Goal: Information Seeking & Learning: Learn about a topic

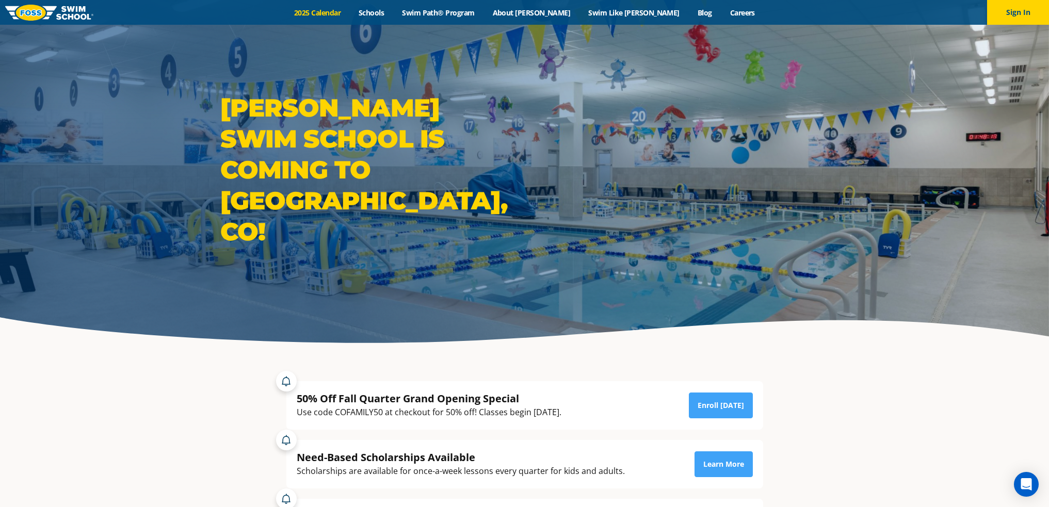
click at [350, 9] on link "2025 Calendar" at bounding box center [317, 13] width 64 height 10
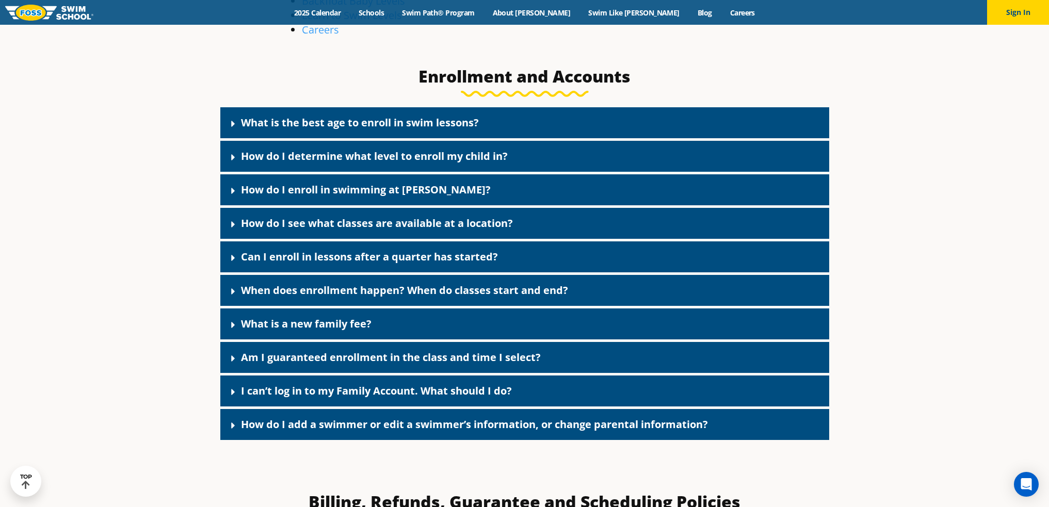
scroll to position [464, 0]
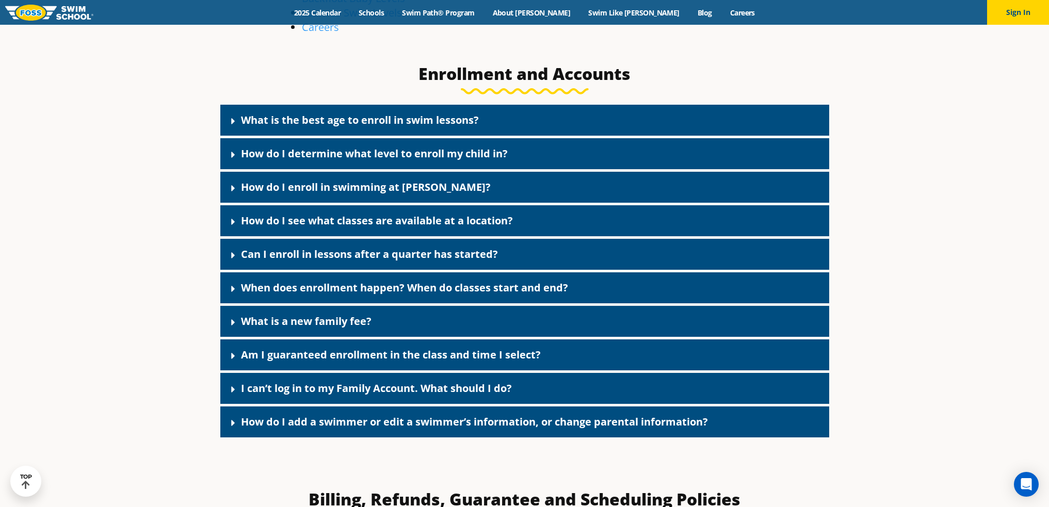
click at [227, 118] on div "What is the best age to enroll in swim lessons?" at bounding box center [524, 120] width 609 height 31
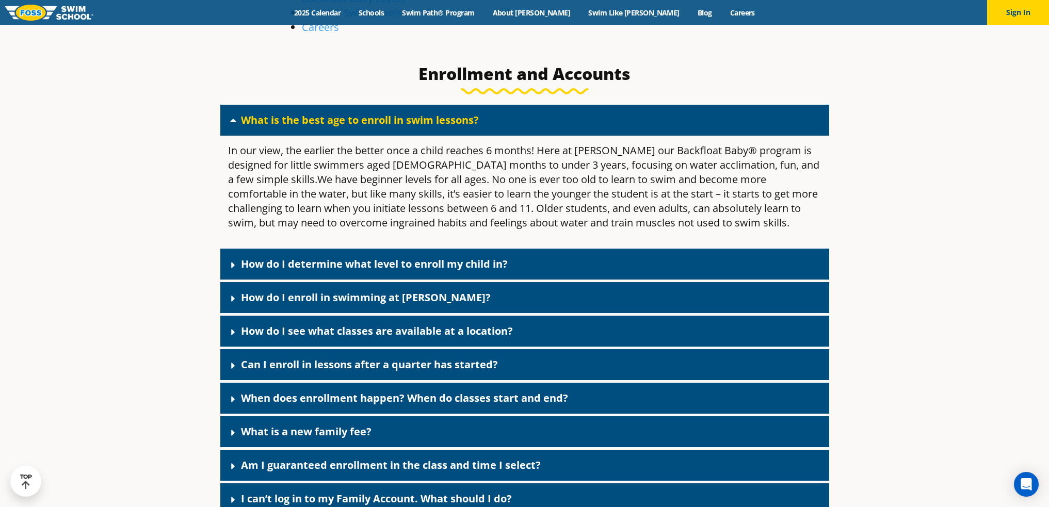
click at [227, 118] on div "What is the best age to enroll in swim lessons?" at bounding box center [524, 120] width 609 height 31
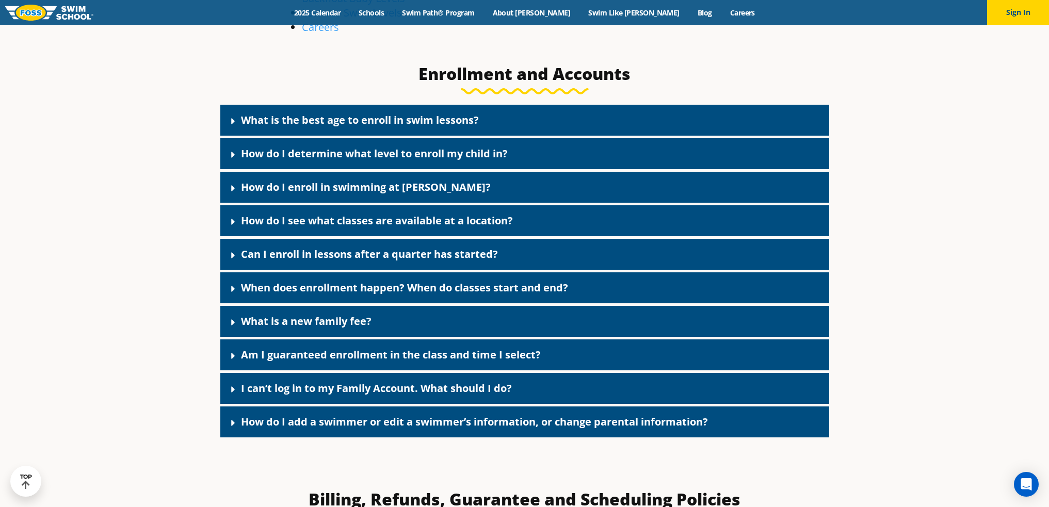
click at [229, 323] on icon at bounding box center [233, 322] width 10 height 10
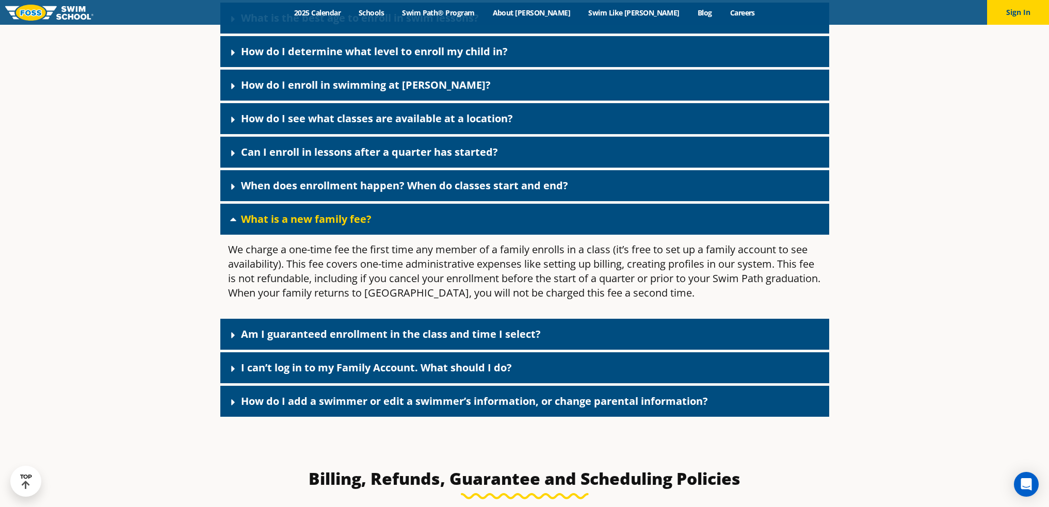
scroll to position [567, 0]
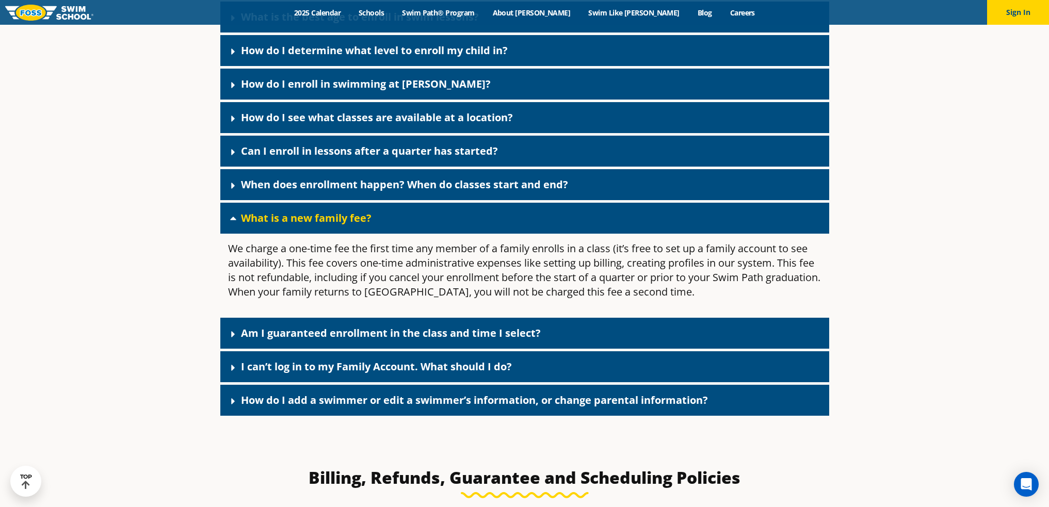
click at [237, 215] on icon at bounding box center [233, 218] width 10 height 10
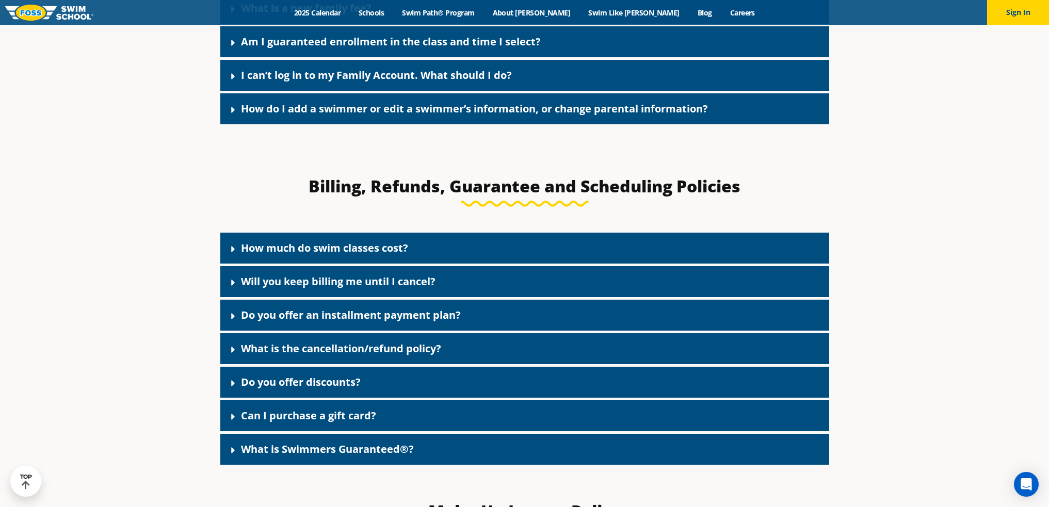
scroll to position [825, 0]
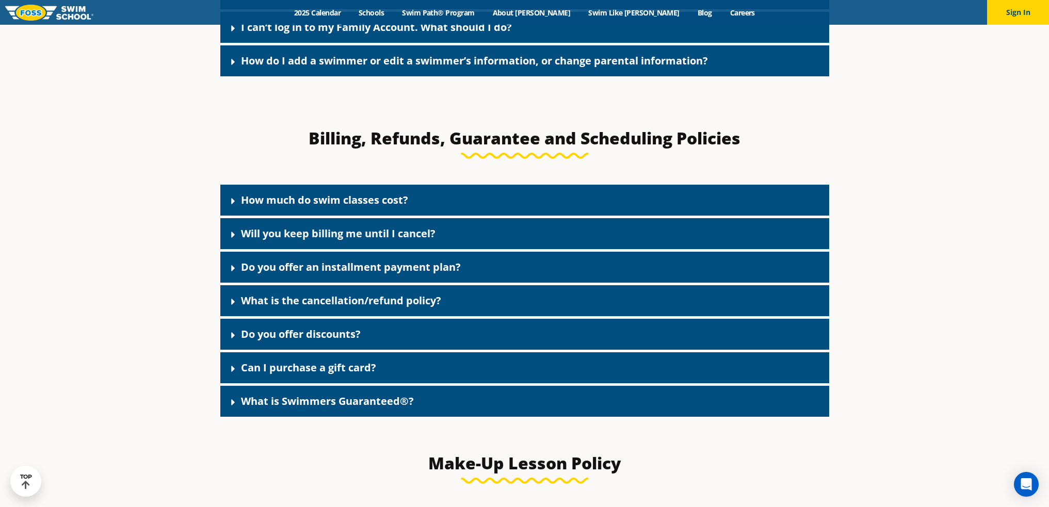
click at [230, 201] on icon at bounding box center [233, 201] width 10 height 10
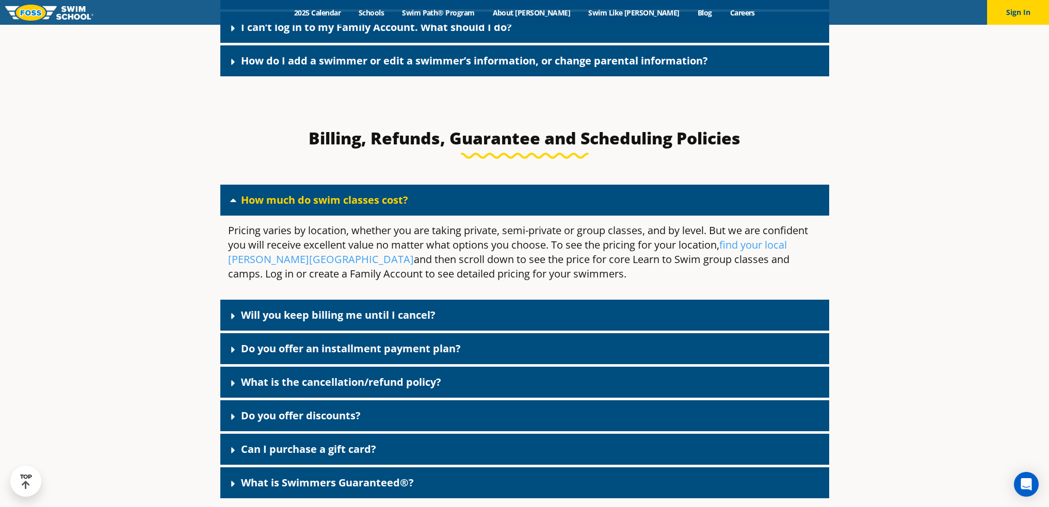
click at [230, 201] on icon at bounding box center [233, 200] width 10 height 10
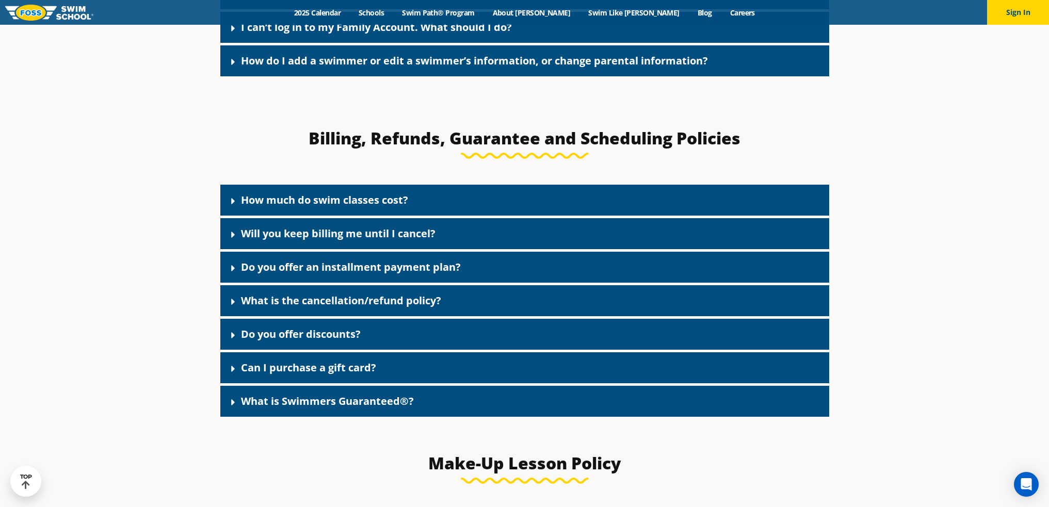
click at [234, 236] on icon at bounding box center [233, 235] width 10 height 10
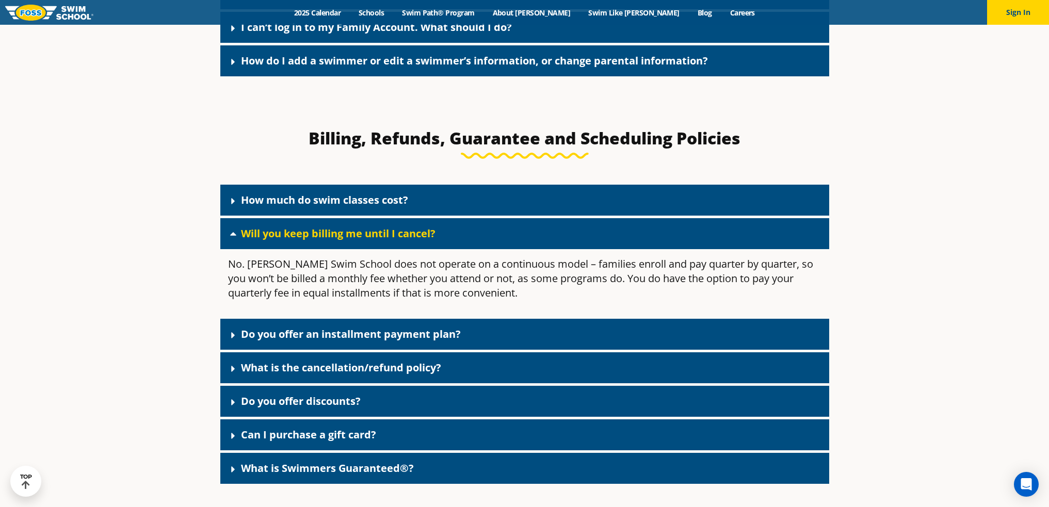
click at [234, 236] on icon at bounding box center [233, 233] width 10 height 10
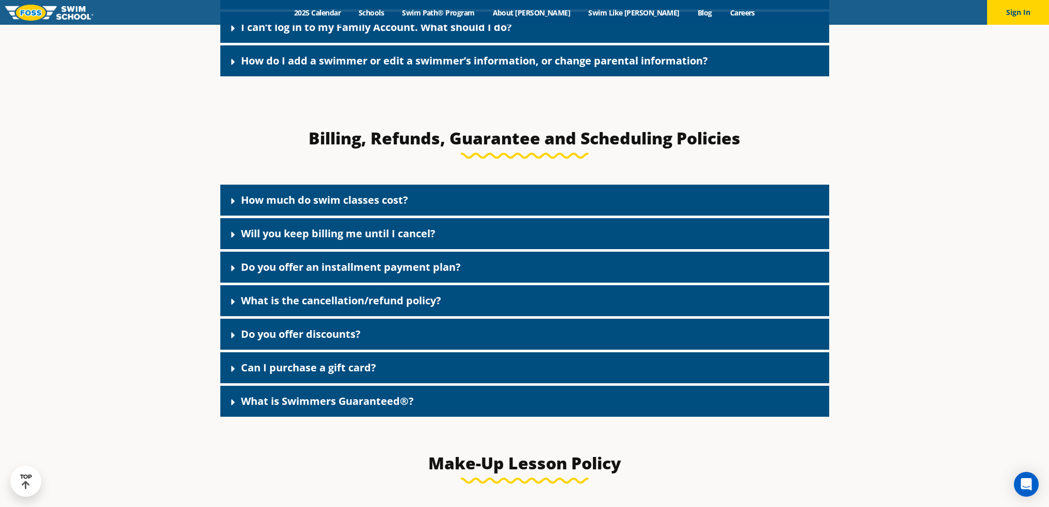
click at [235, 263] on div "Do you offer an installment payment plan?" at bounding box center [524, 267] width 609 height 31
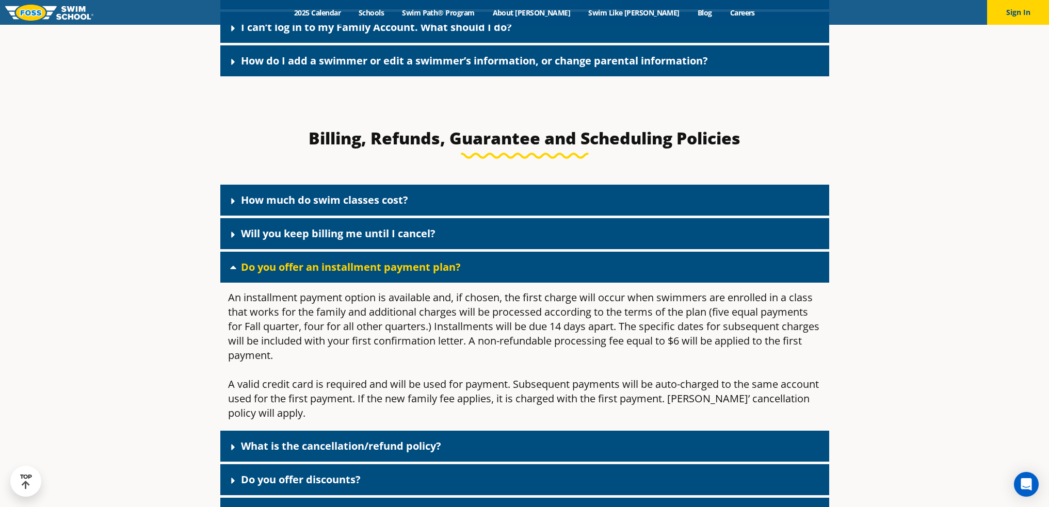
click at [234, 263] on div "Do you offer an installment payment plan?" at bounding box center [524, 267] width 609 height 31
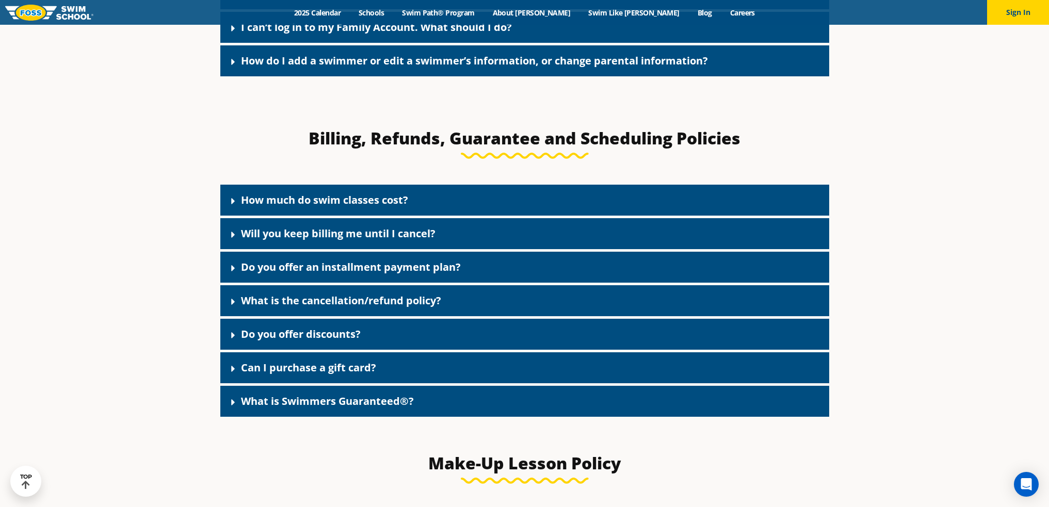
click at [227, 296] on div "What is the cancellation/refund policy?" at bounding box center [524, 300] width 609 height 31
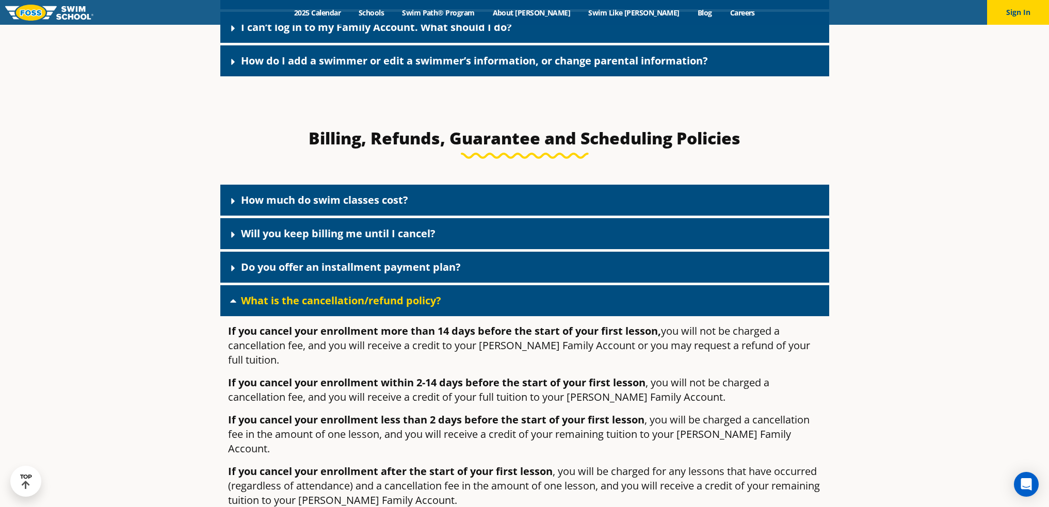
click at [232, 306] on icon at bounding box center [233, 301] width 10 height 10
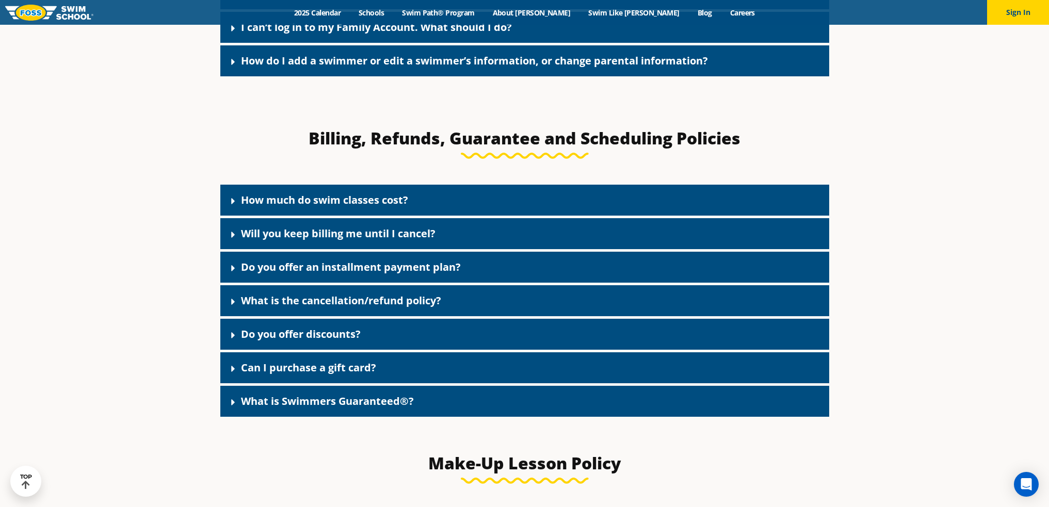
click at [231, 332] on icon at bounding box center [233, 335] width 10 height 10
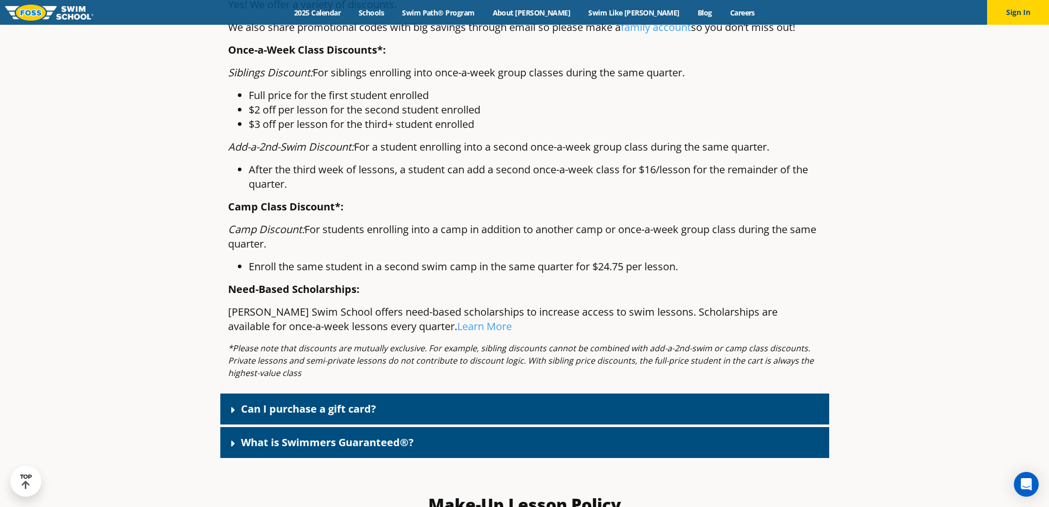
scroll to position [1186, 0]
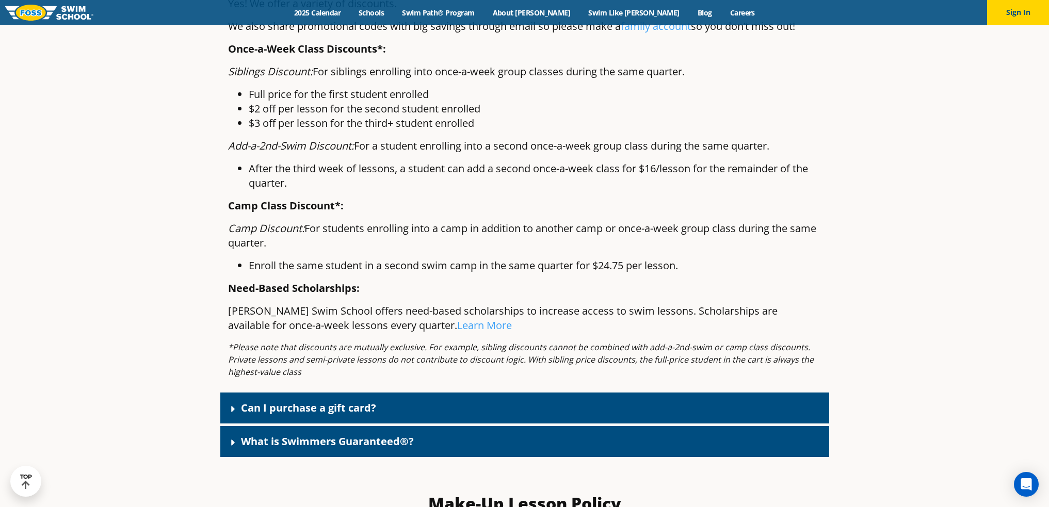
click at [236, 401] on div "Can I purchase a gift card?" at bounding box center [524, 408] width 609 height 31
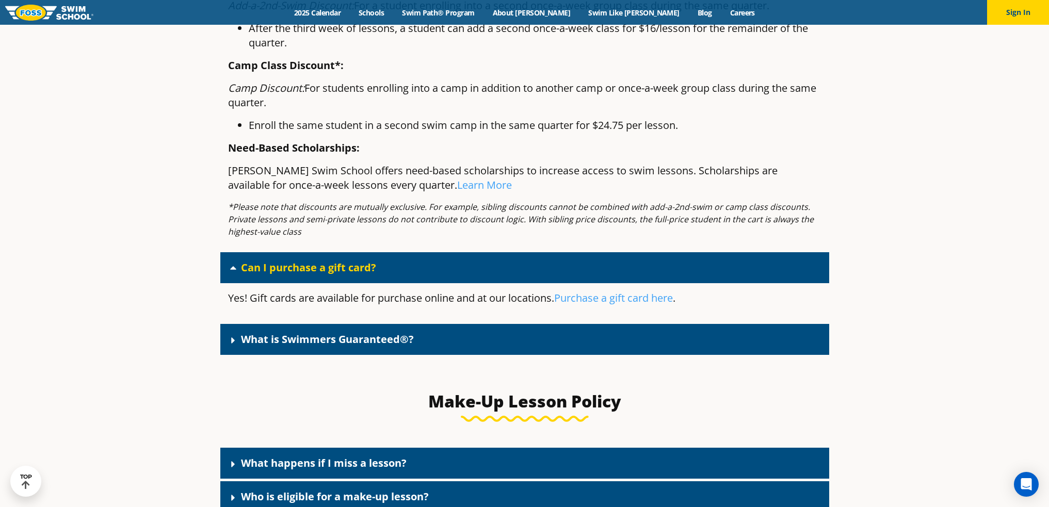
scroll to position [1341, 0]
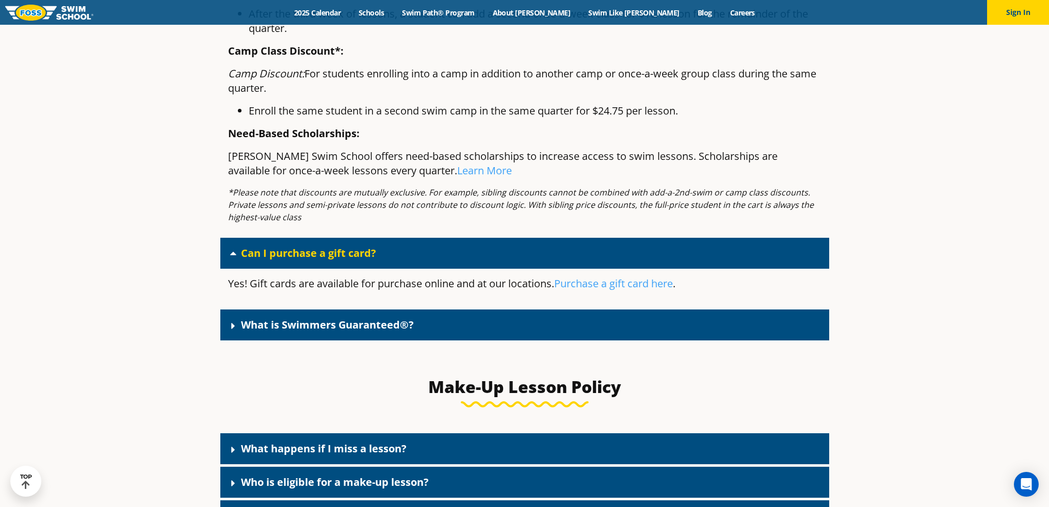
drag, startPoint x: 599, startPoint y: 288, endPoint x: 235, endPoint y: 332, distance: 366.8
click at [235, 331] on icon at bounding box center [233, 326] width 10 height 10
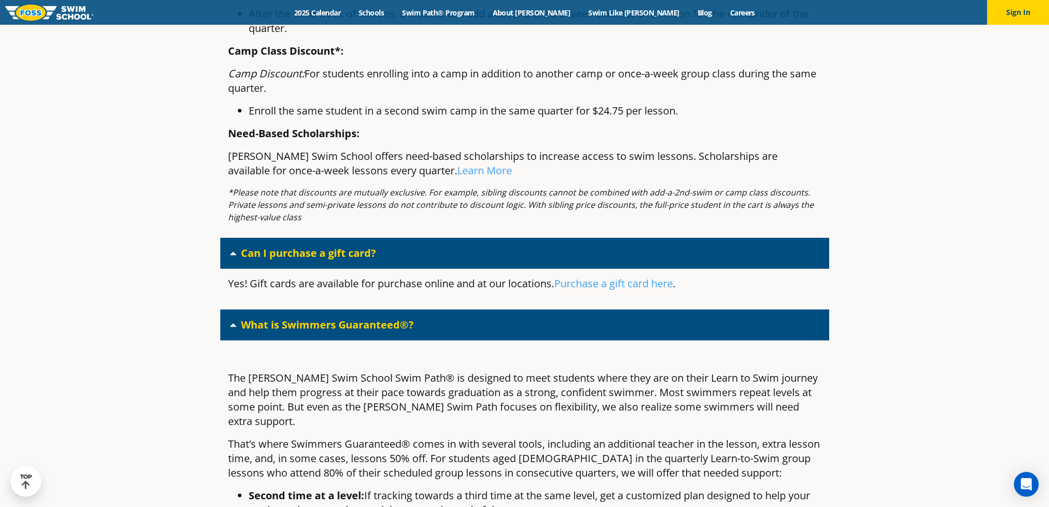
click at [235, 330] on icon at bounding box center [233, 325] width 10 height 10
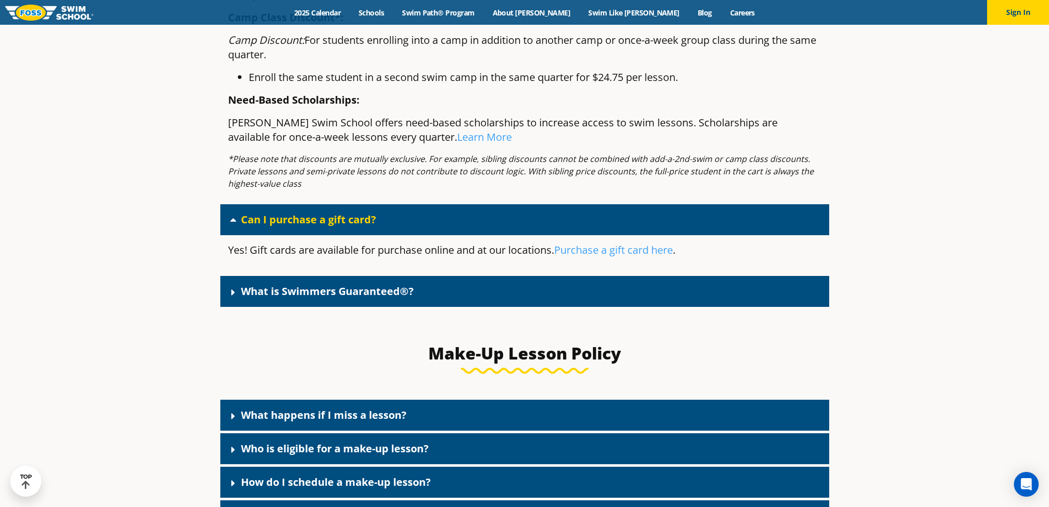
scroll to position [1393, 0]
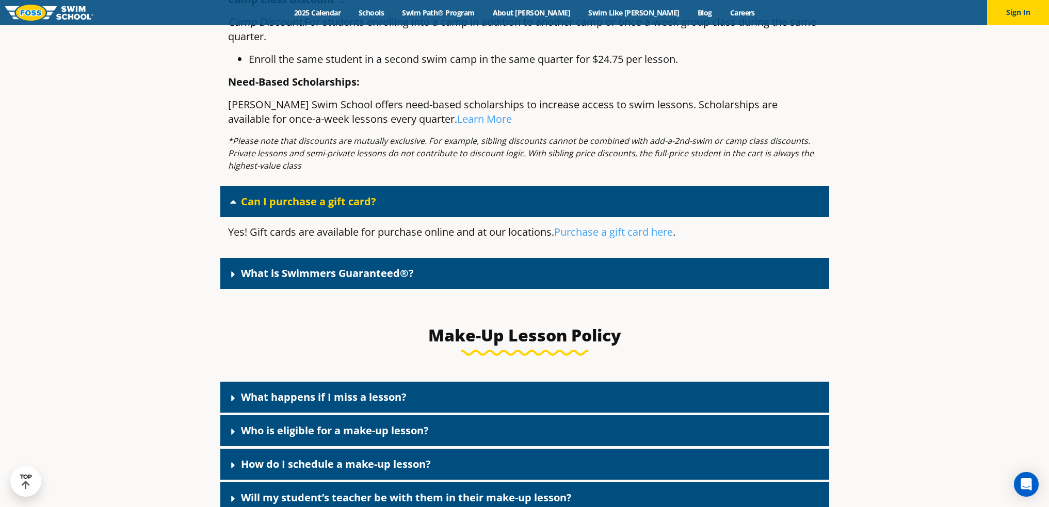
click at [241, 397] on link "What happens if I miss a lesson?" at bounding box center [324, 397] width 166 height 14
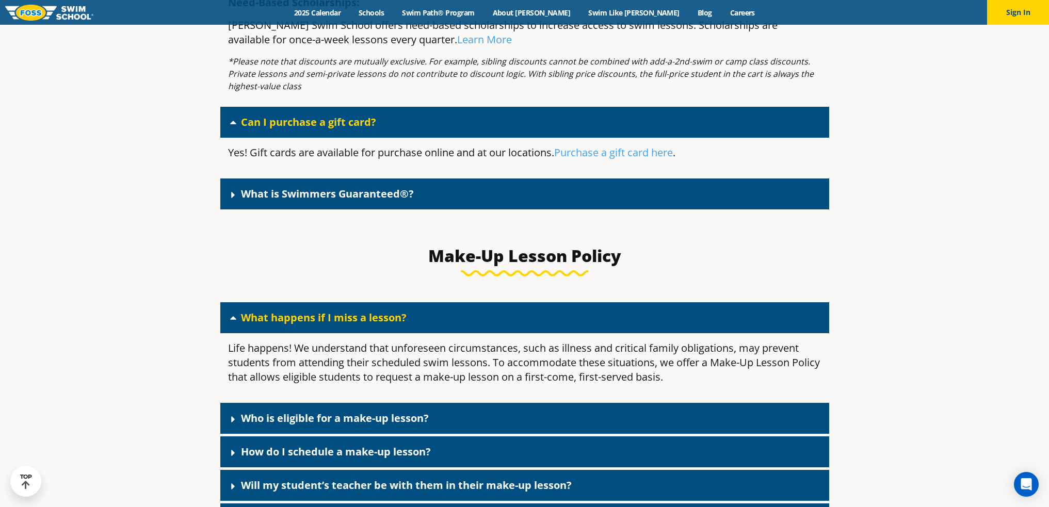
scroll to position [1496, 0]
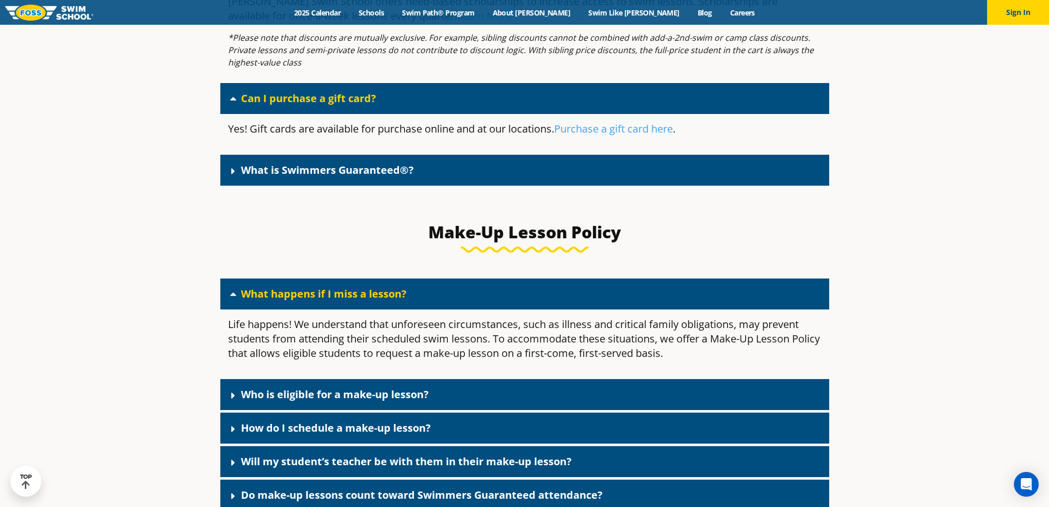
click at [250, 401] on link "Who is eligible for a make-up lesson?" at bounding box center [335, 394] width 188 height 14
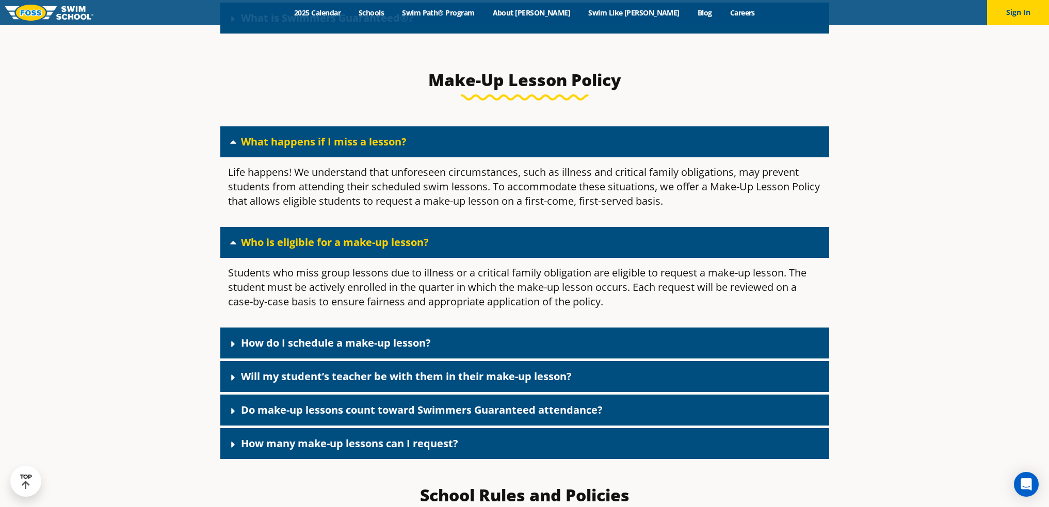
scroll to position [1650, 0]
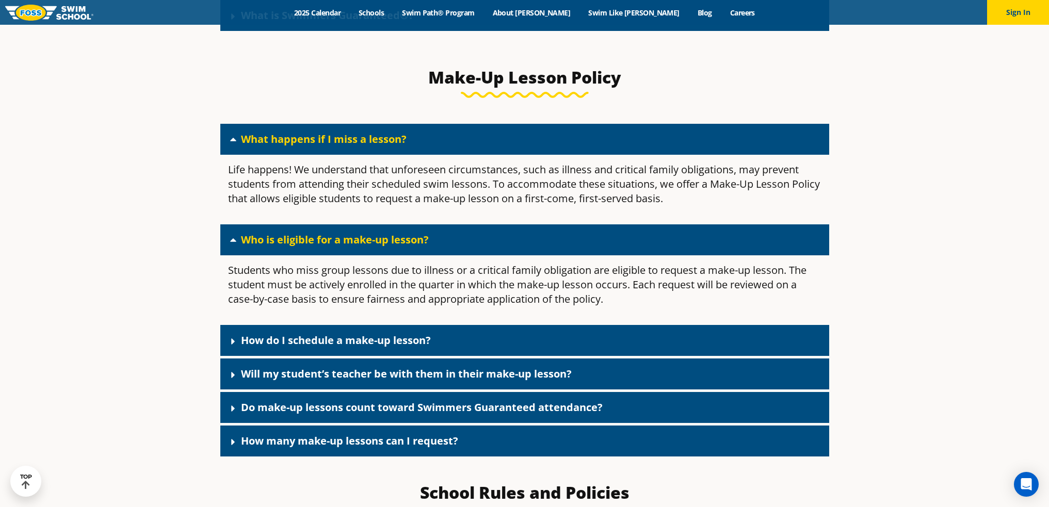
click at [228, 376] on icon at bounding box center [233, 375] width 10 height 10
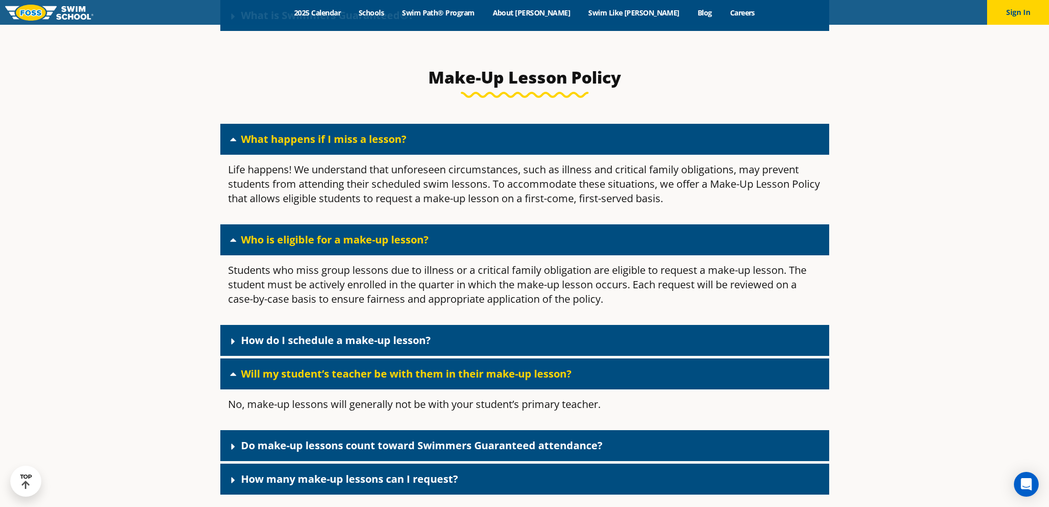
click at [228, 376] on icon at bounding box center [233, 374] width 10 height 10
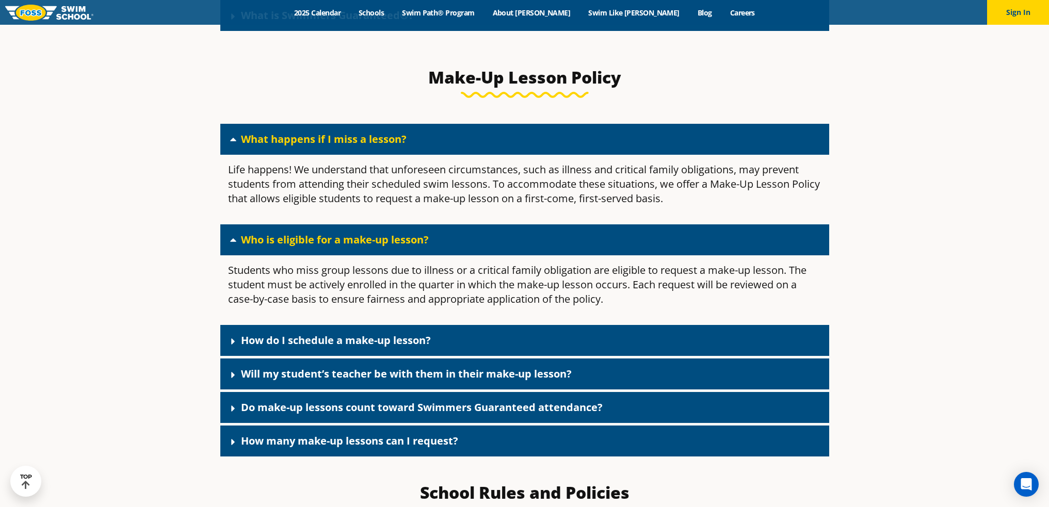
click at [228, 402] on div "Do make-up lessons count toward Swimmers Guaranteed attendance?" at bounding box center [524, 407] width 609 height 31
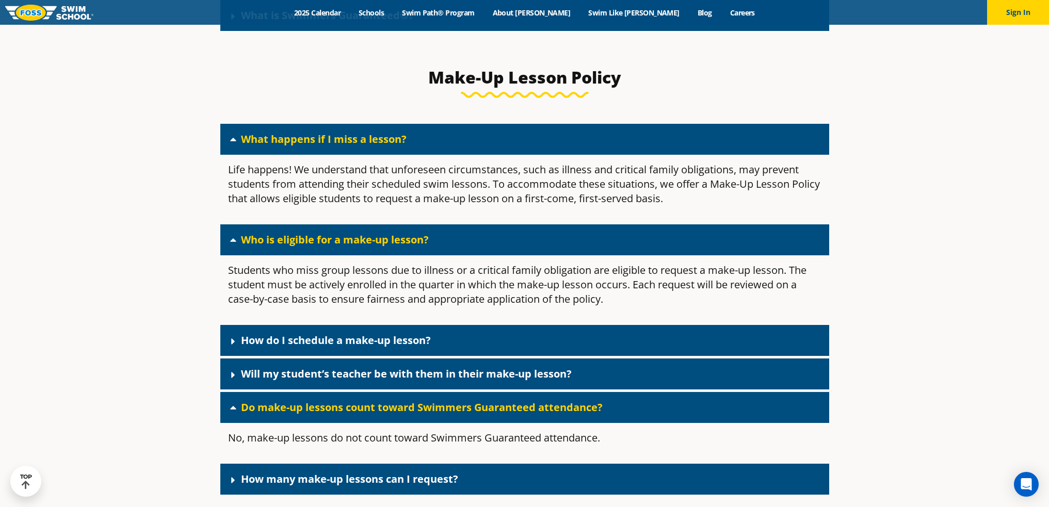
click at [228, 402] on div "Do make-up lessons count toward Swimmers Guaranteed attendance?" at bounding box center [524, 407] width 609 height 31
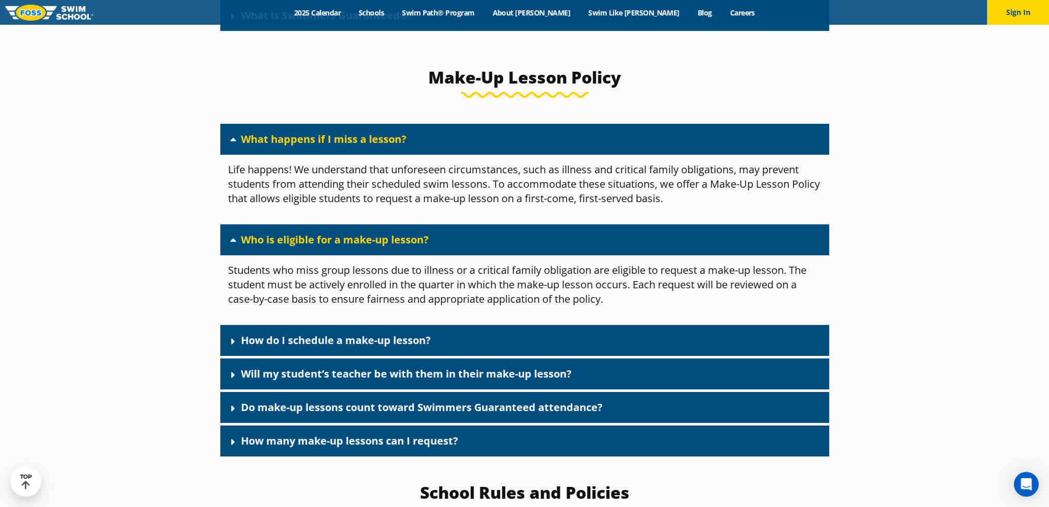
click at [235, 438] on div "How many make-up lessons can I request?" at bounding box center [524, 441] width 609 height 31
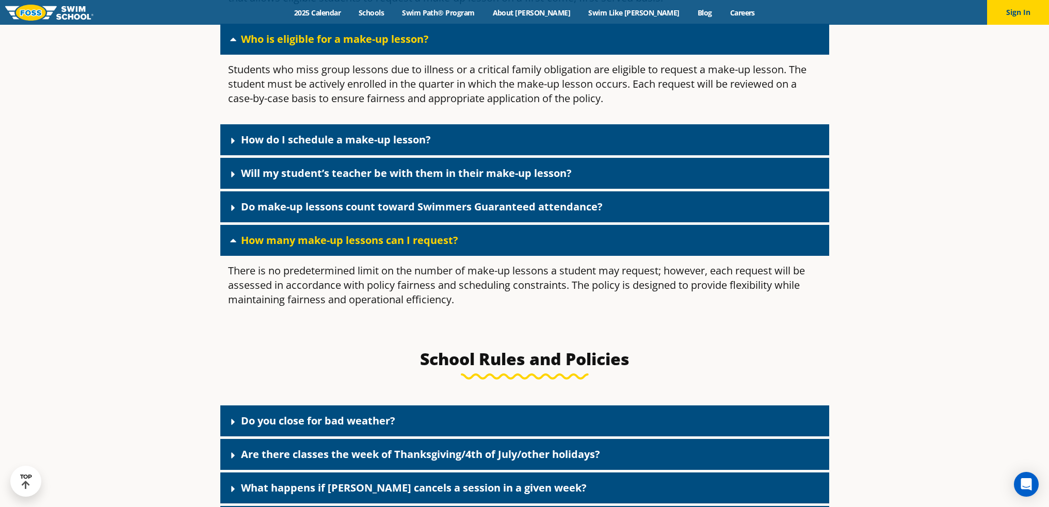
scroll to position [1857, 0]
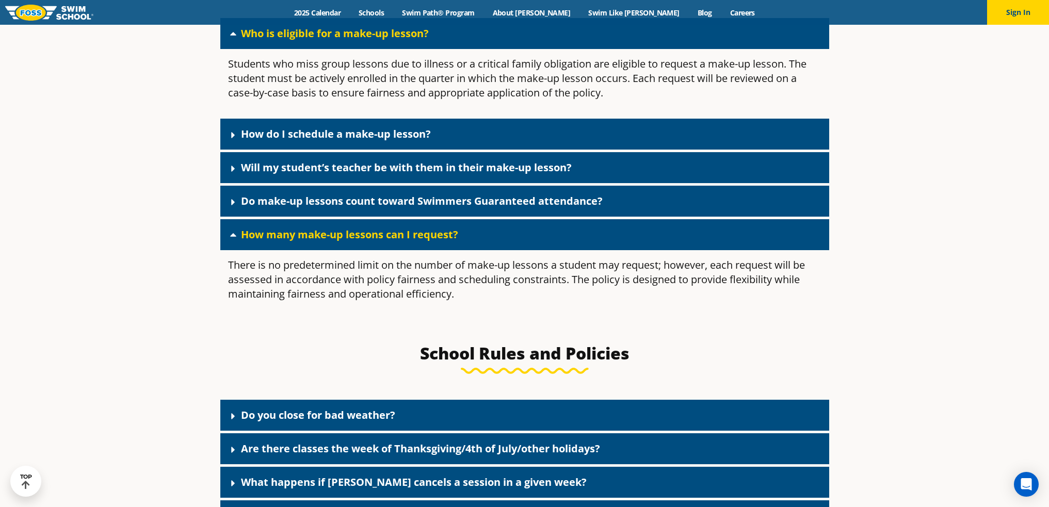
click at [245, 239] on link "How many make-up lessons can I request?" at bounding box center [349, 234] width 217 height 14
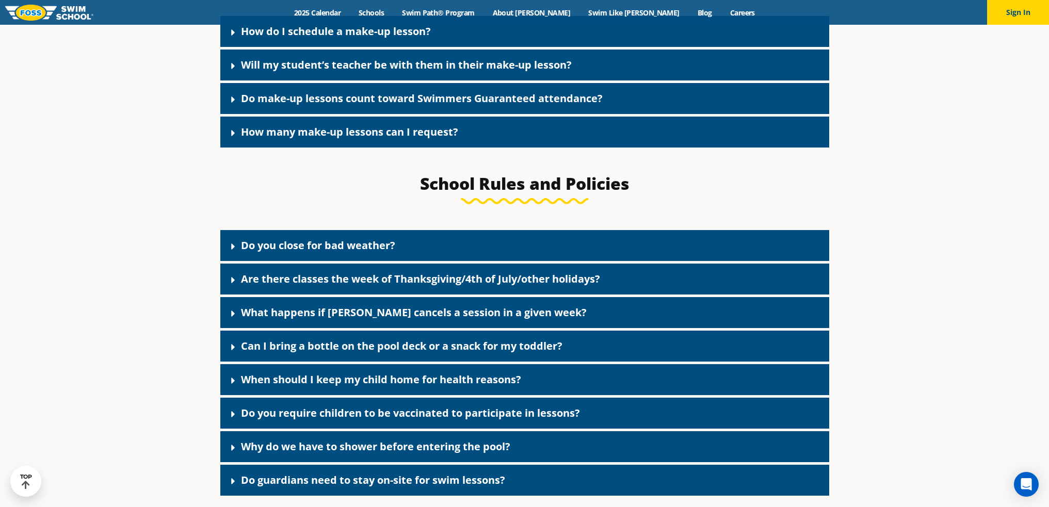
scroll to position [1960, 0]
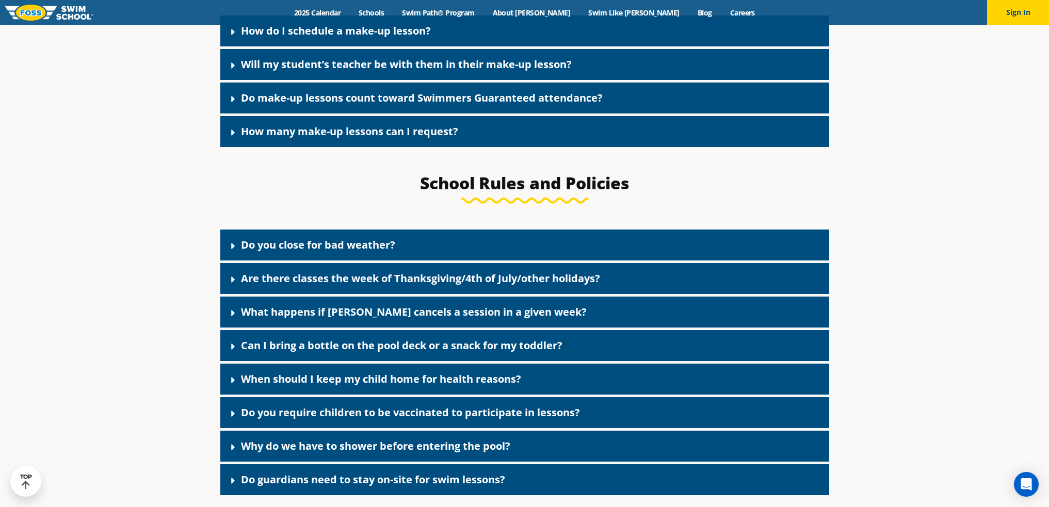
click at [225, 254] on div "Do you close for bad weather?" at bounding box center [524, 245] width 609 height 31
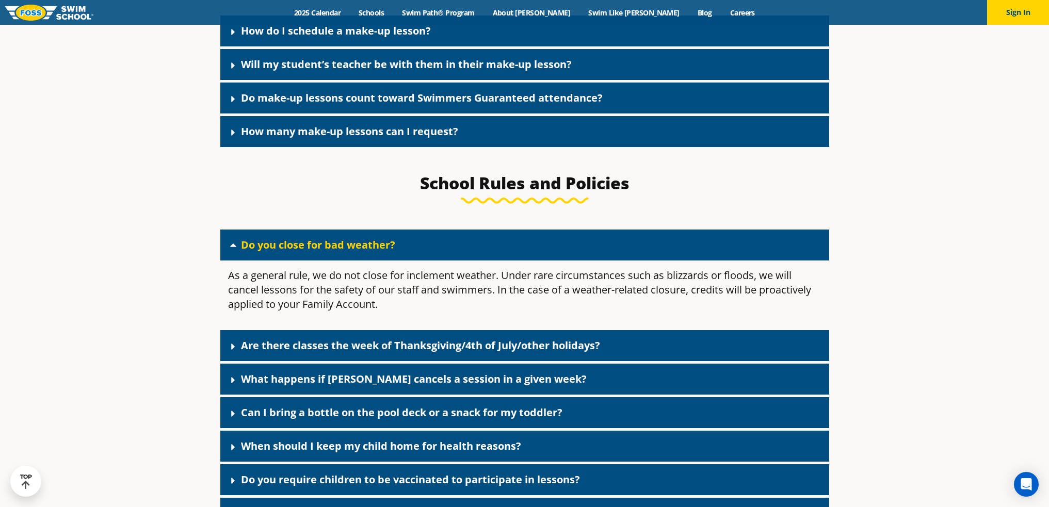
click at [225, 254] on div "Do you close for bad weather?" at bounding box center [524, 245] width 609 height 31
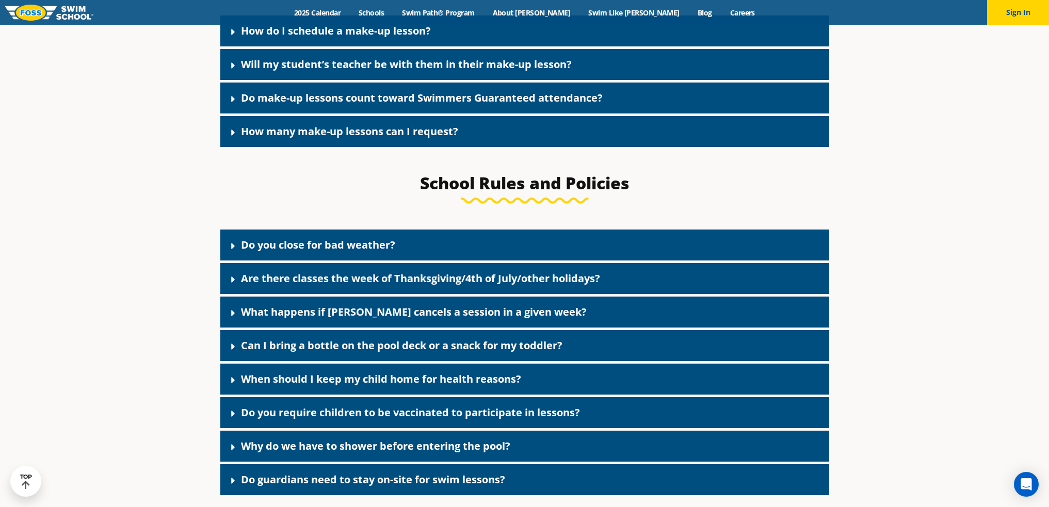
click at [231, 283] on icon at bounding box center [233, 279] width 4 height 6
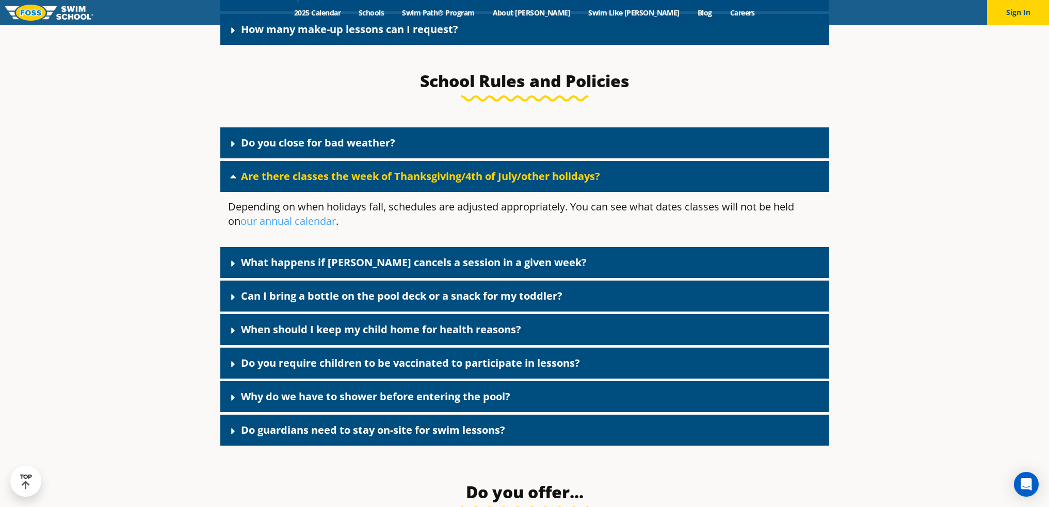
scroll to position [2063, 0]
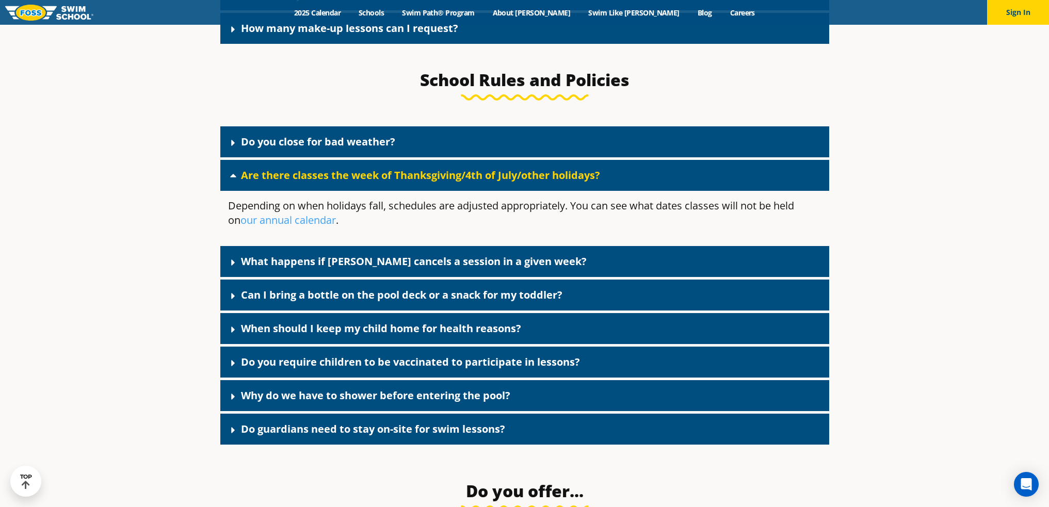
click at [233, 301] on icon at bounding box center [233, 296] width 10 height 10
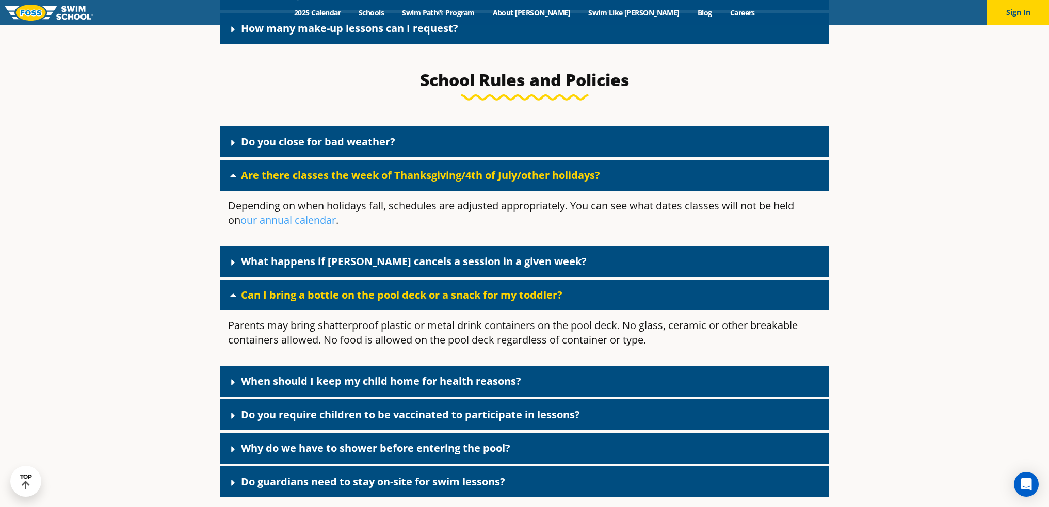
click at [232, 300] on icon at bounding box center [233, 295] width 10 height 10
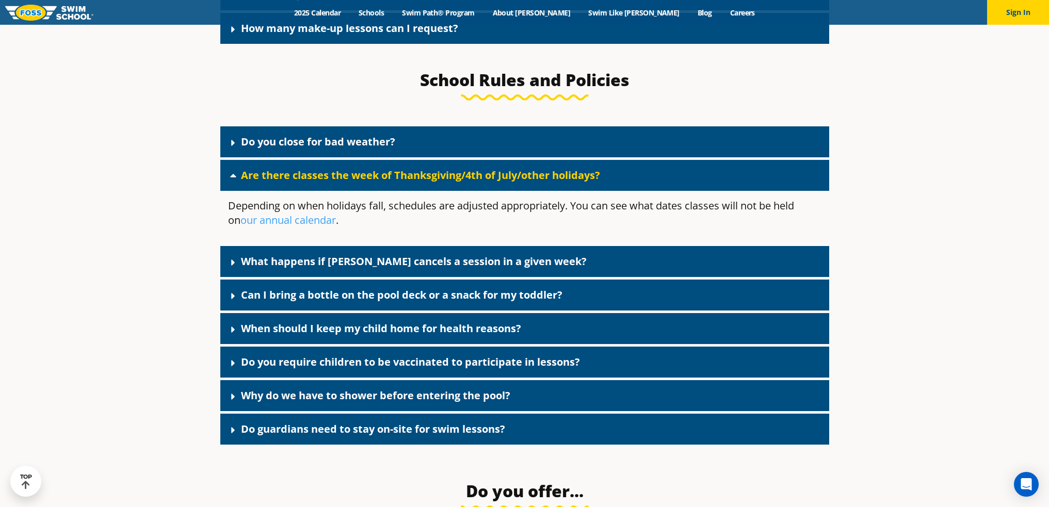
click at [232, 333] on icon at bounding box center [233, 329] width 4 height 6
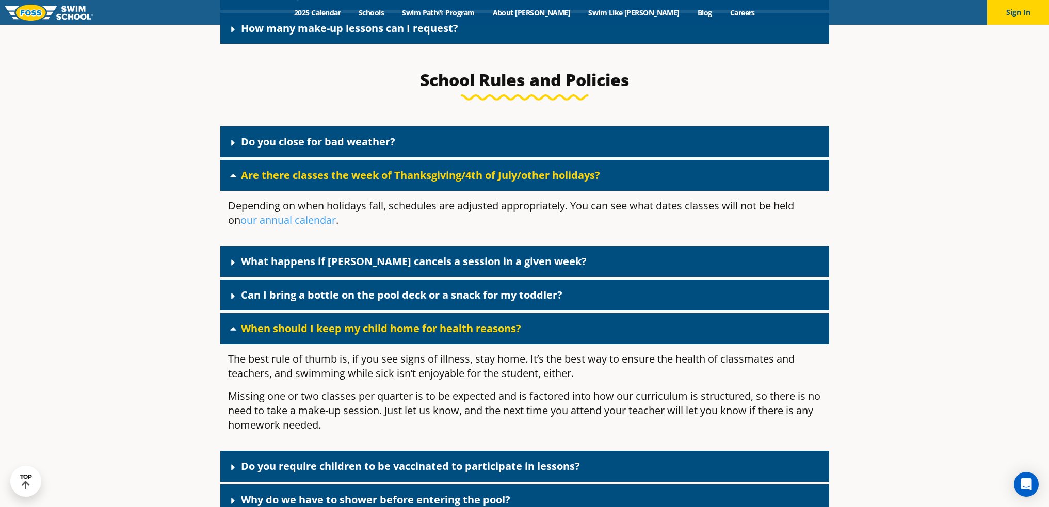
click at [232, 334] on icon at bounding box center [233, 328] width 10 height 10
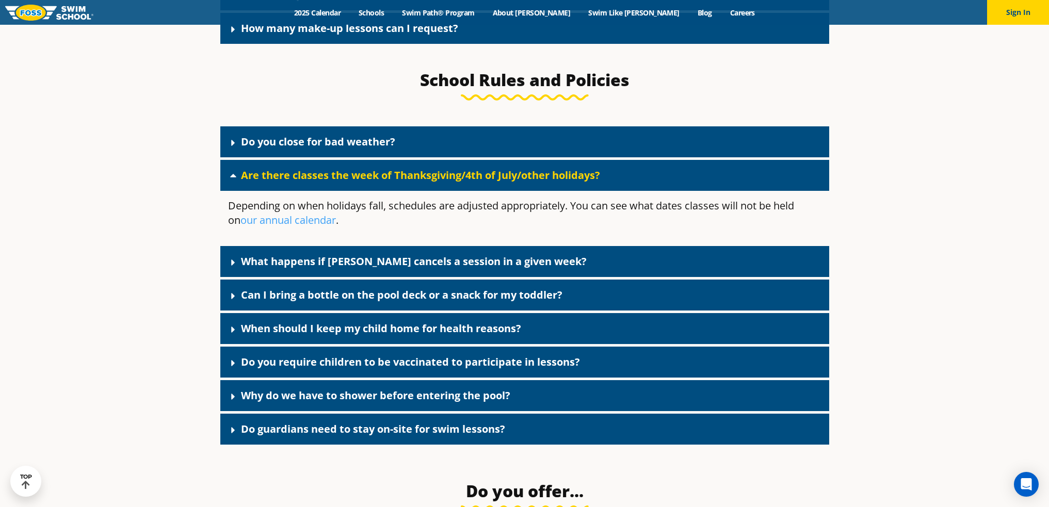
click at [228, 366] on icon at bounding box center [233, 363] width 10 height 10
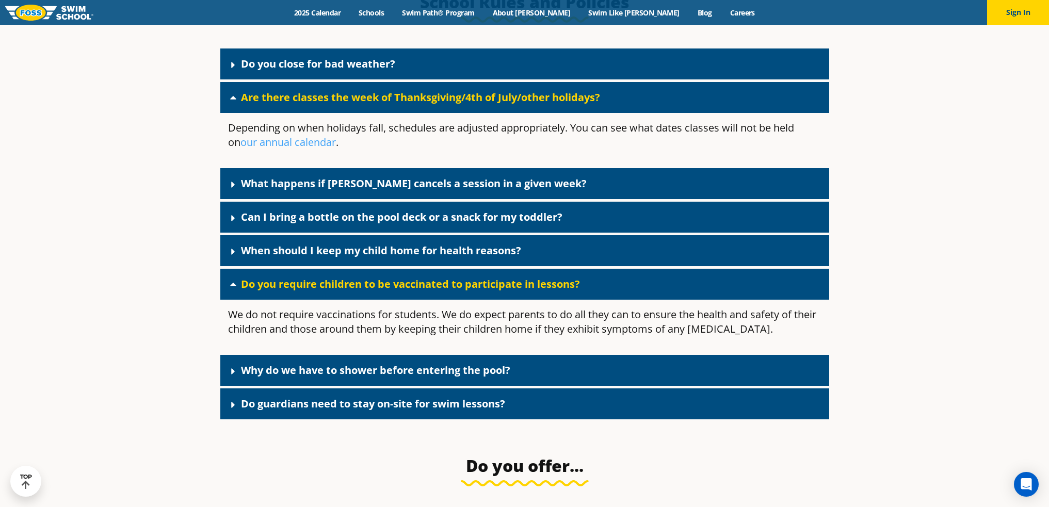
scroll to position [2166, 0]
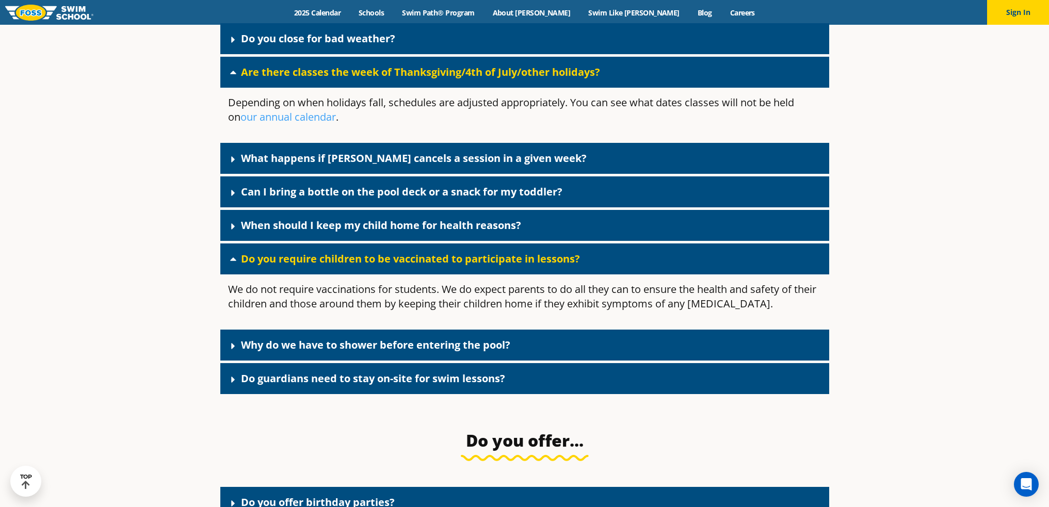
click at [231, 351] on icon at bounding box center [233, 346] width 10 height 10
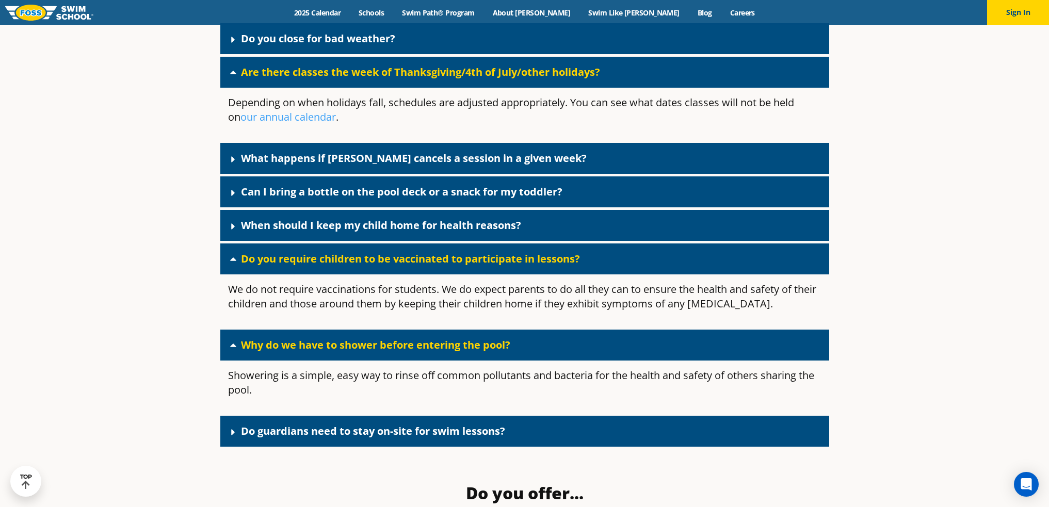
click at [230, 350] on icon at bounding box center [233, 345] width 10 height 10
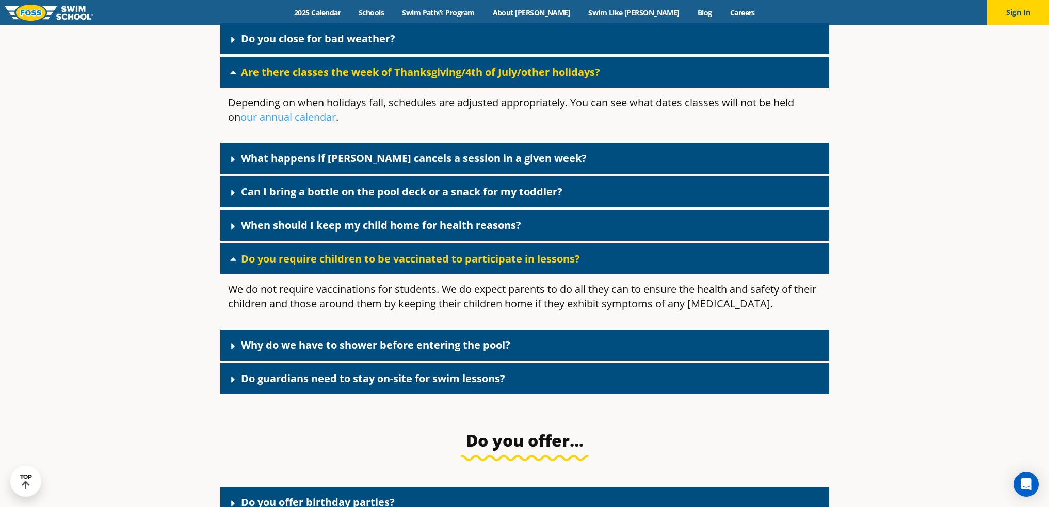
click at [232, 394] on div "Do guardians need to stay on-site for swim lessons?" at bounding box center [524, 378] width 609 height 31
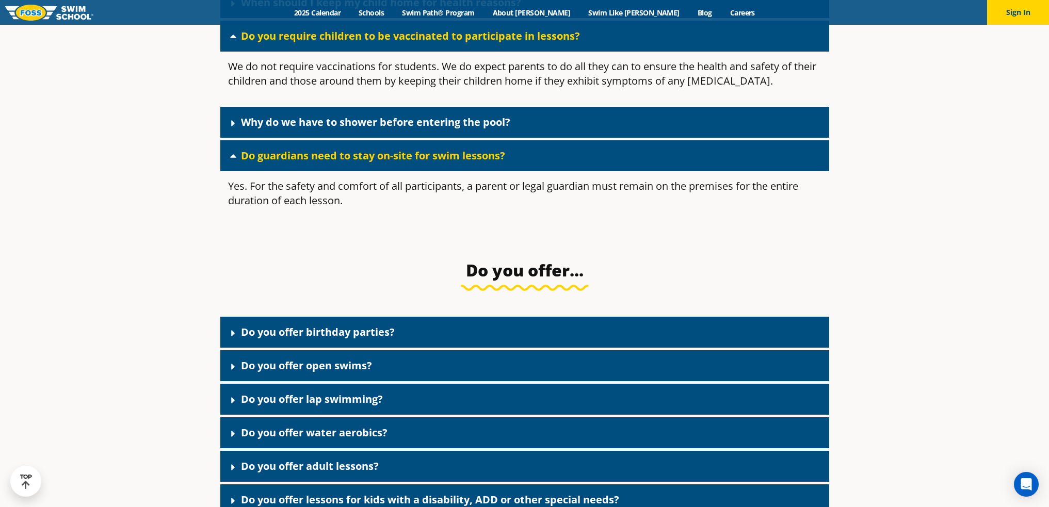
scroll to position [2424, 0]
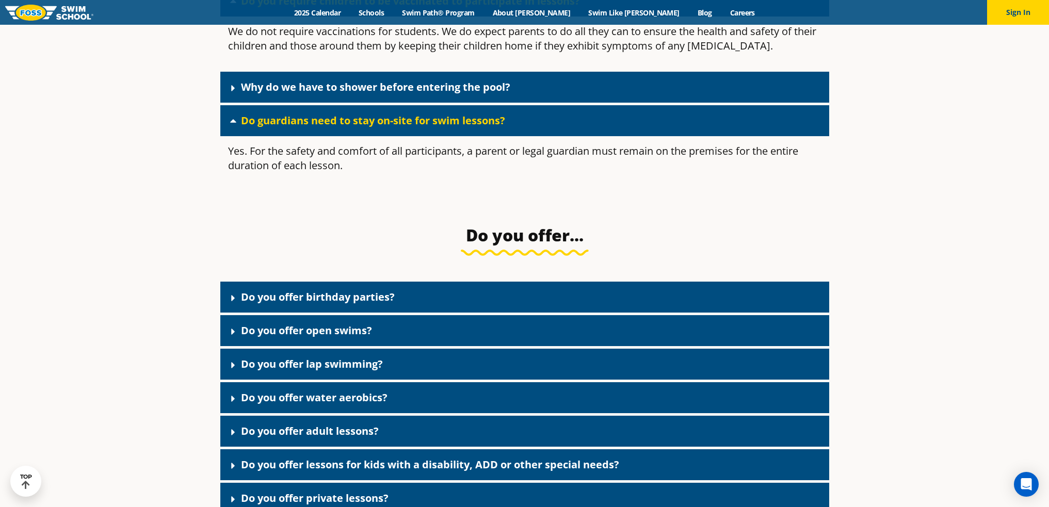
click at [239, 337] on span at bounding box center [236, 330] width 10 height 11
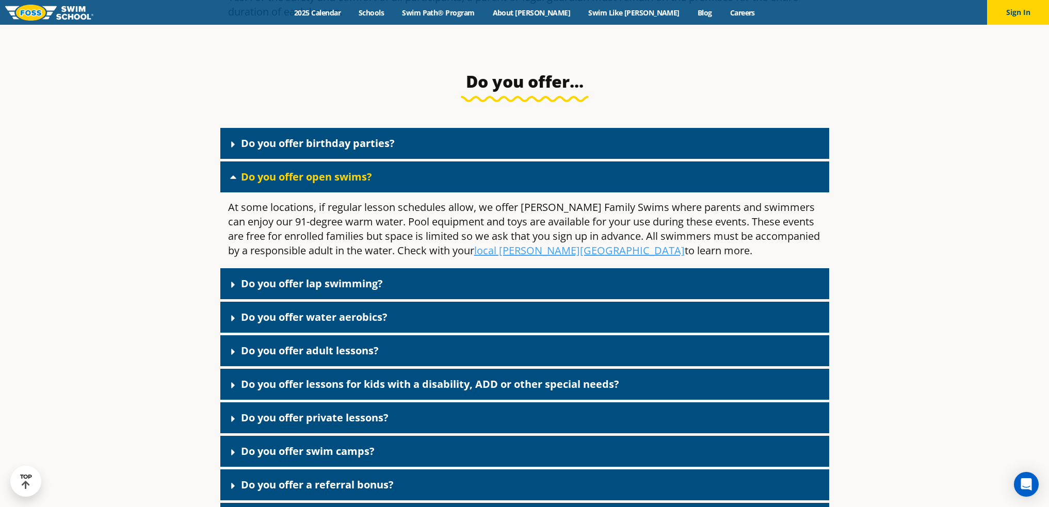
scroll to position [2579, 0]
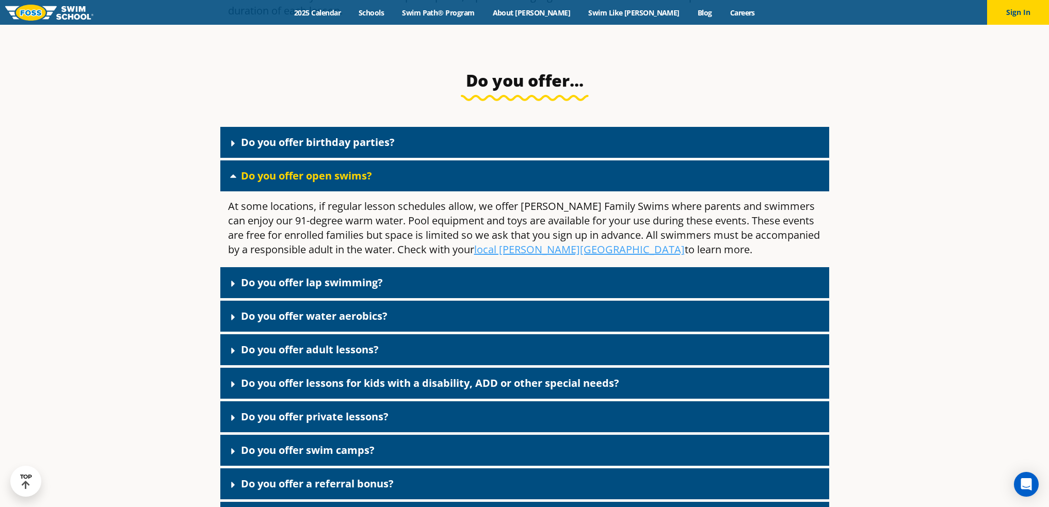
click at [238, 356] on icon at bounding box center [233, 351] width 10 height 10
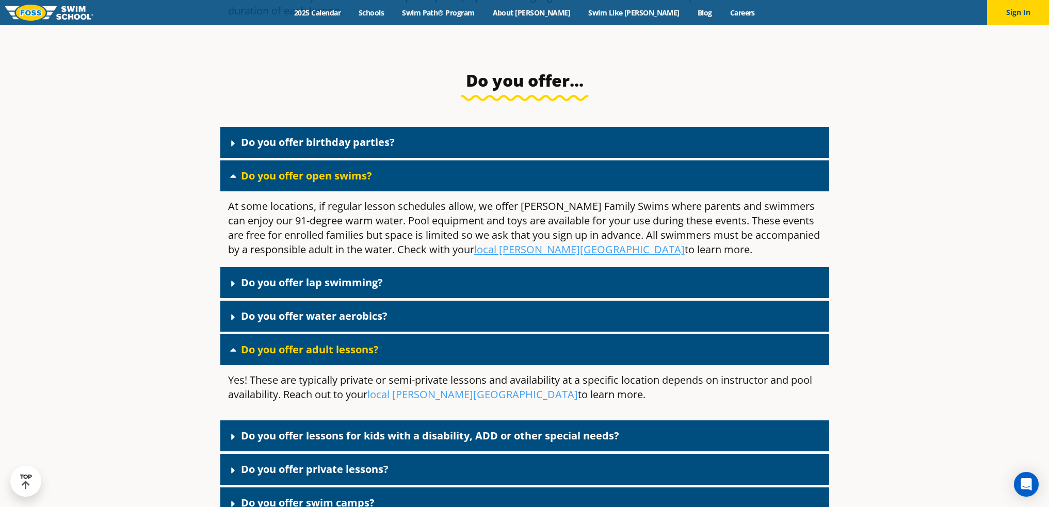
click at [236, 365] on div "Do you offer adult lessons?" at bounding box center [524, 349] width 609 height 31
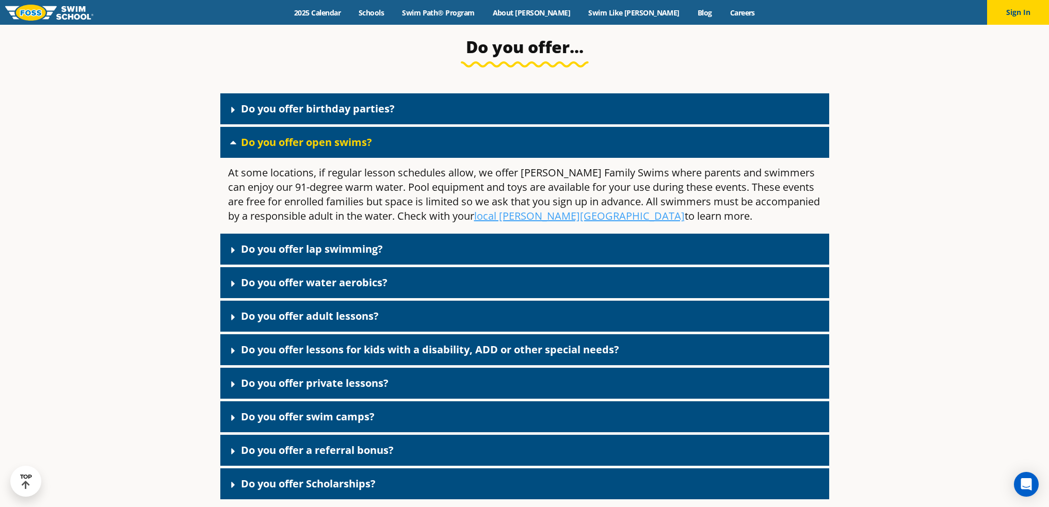
scroll to position [2682, 0]
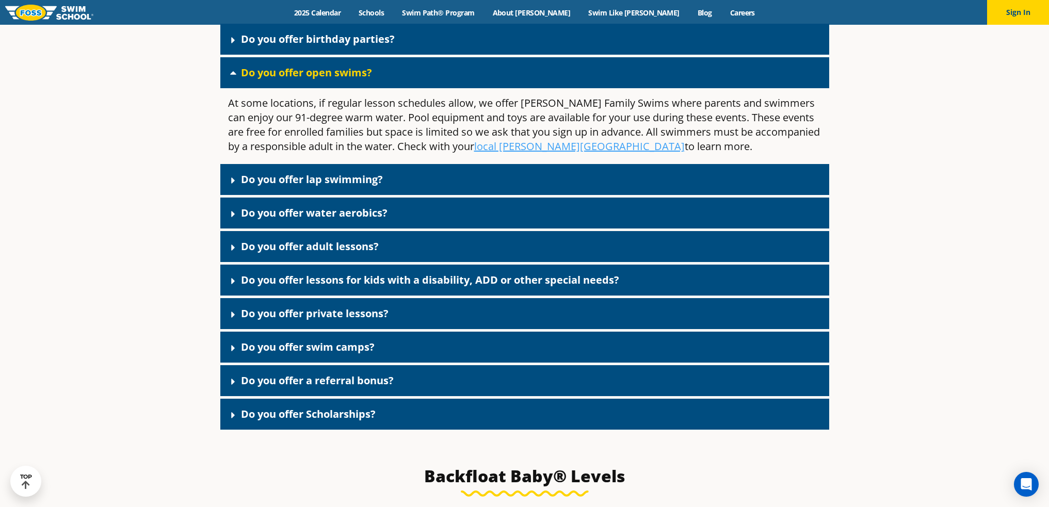
click at [230, 363] on div "Do you offer swim camps?" at bounding box center [524, 347] width 609 height 31
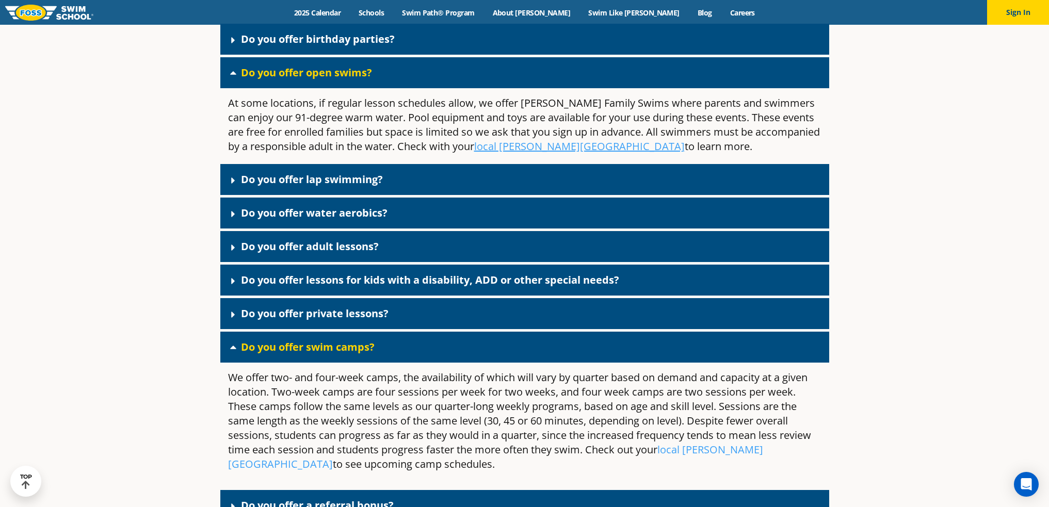
click at [230, 363] on div "Do you offer swim camps?" at bounding box center [524, 347] width 609 height 31
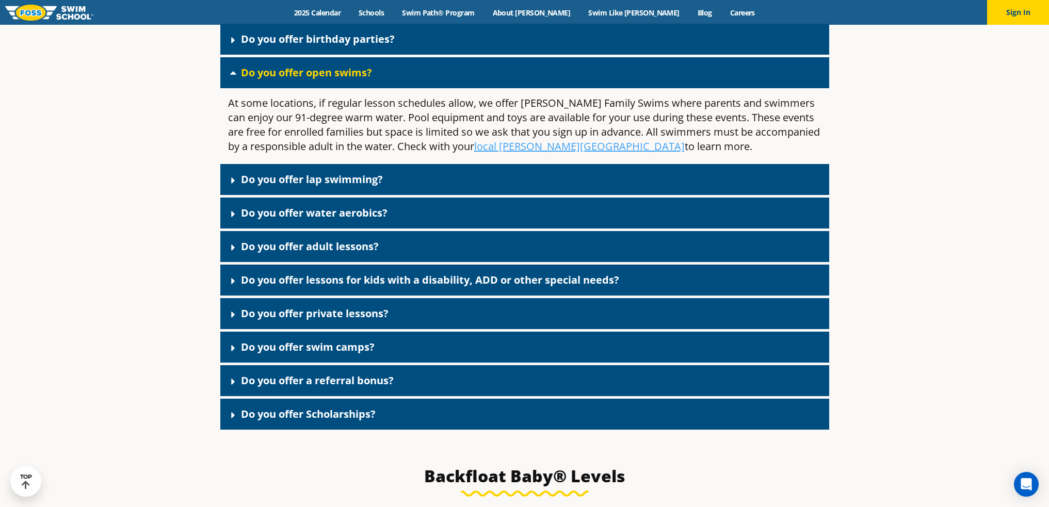
click at [230, 387] on icon at bounding box center [233, 382] width 10 height 10
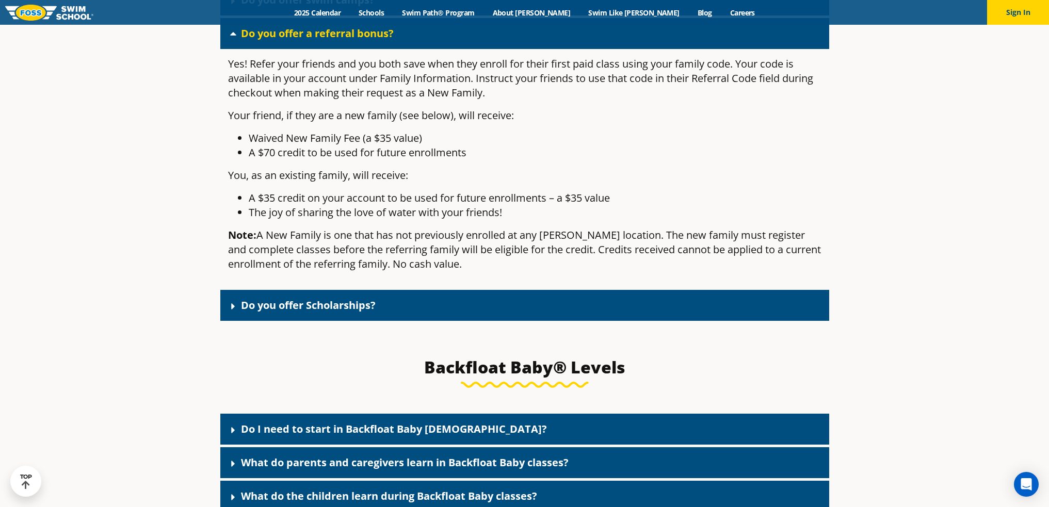
scroll to position [3043, 0]
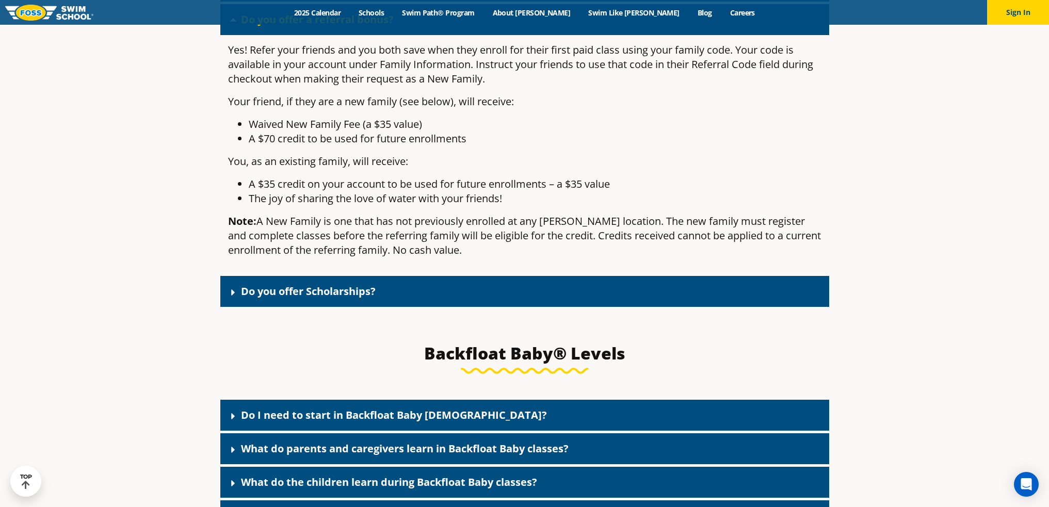
click at [260, 307] on div "Do you offer Scholarships?" at bounding box center [524, 291] width 609 height 31
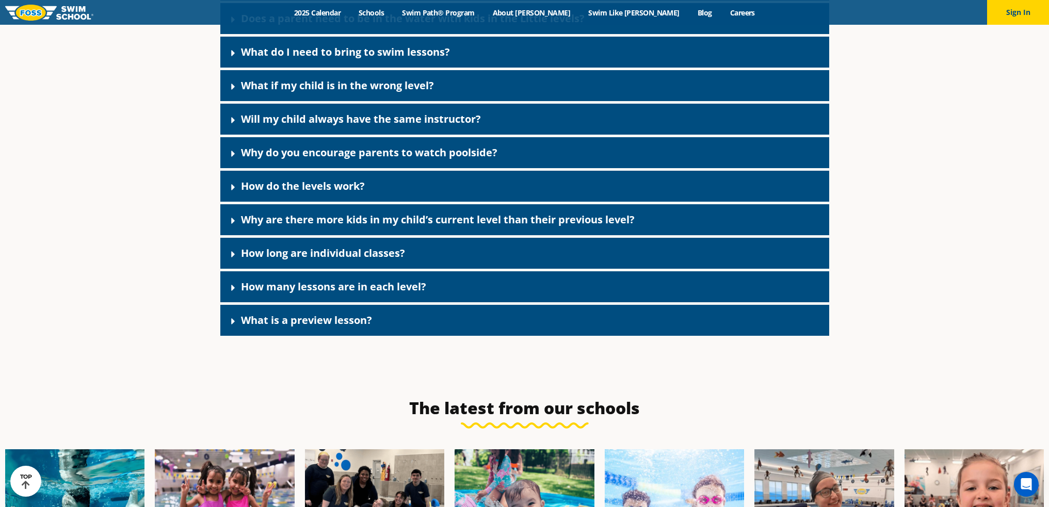
scroll to position [4797, 0]
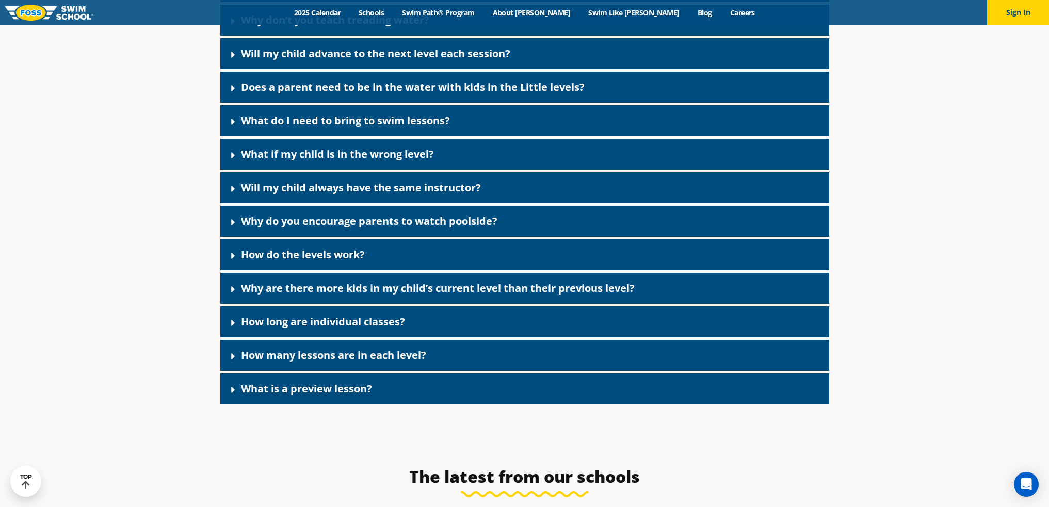
scroll to position [4745, 0]
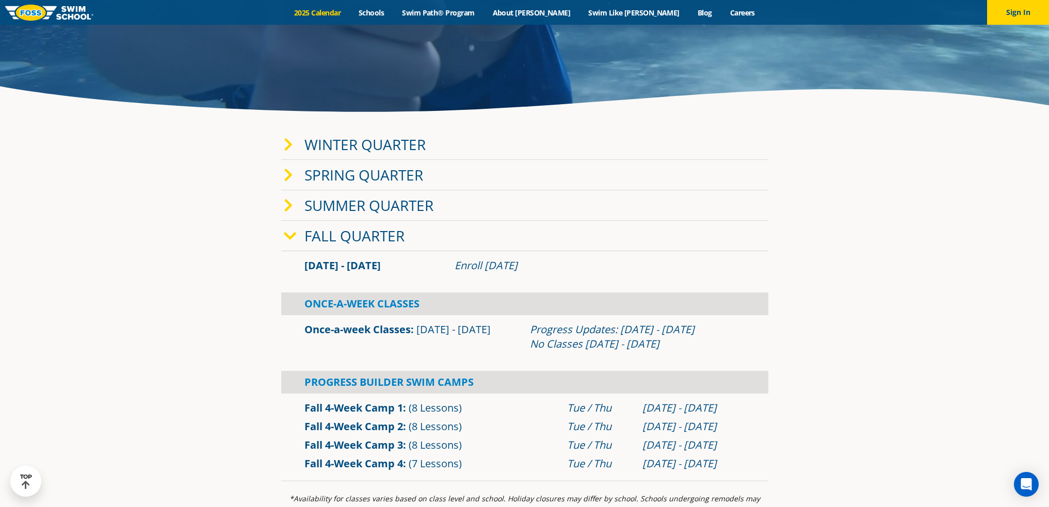
scroll to position [309, 0]
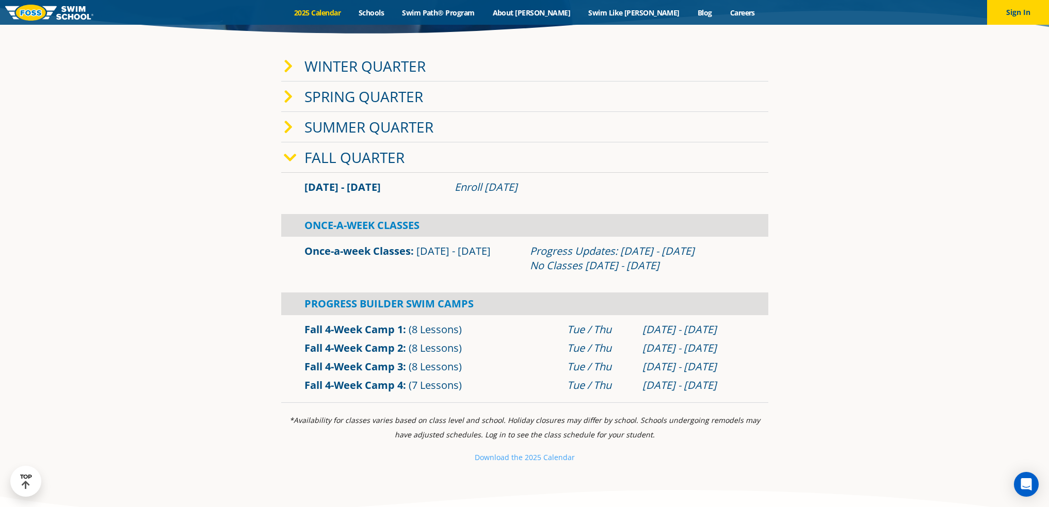
click at [368, 252] on link "Once-a-week Classes" at bounding box center [357, 251] width 106 height 14
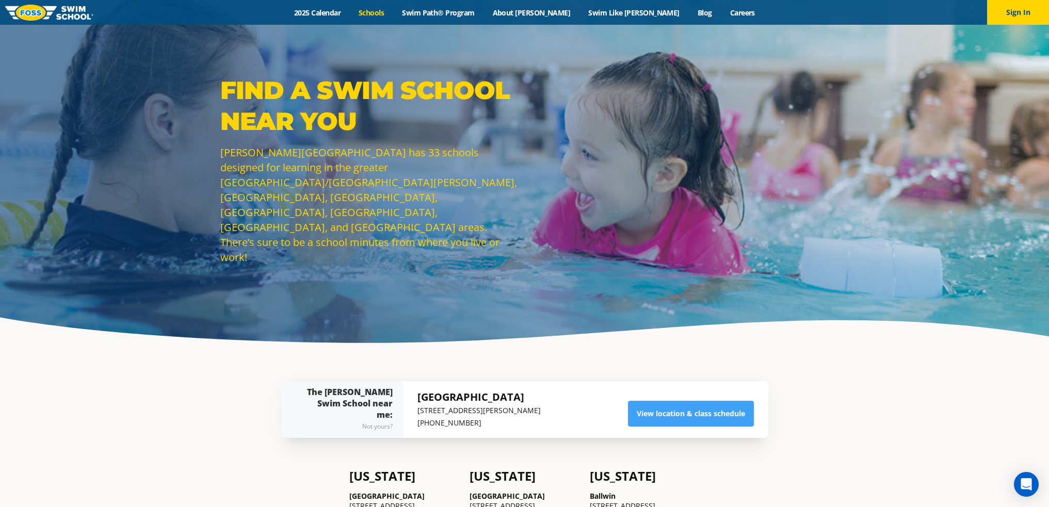
scroll to position [52, 0]
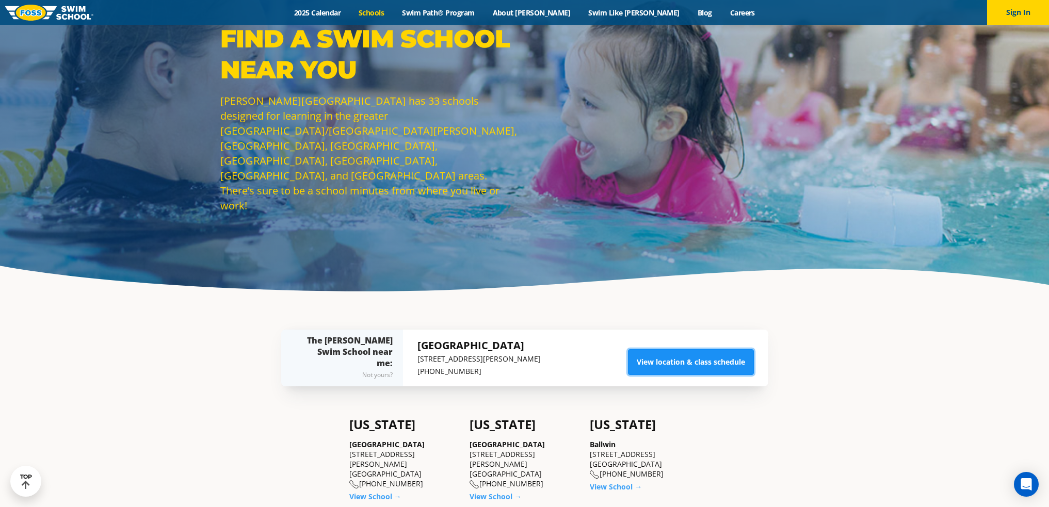
click at [659, 364] on link "View location & class schedule" at bounding box center [691, 362] width 126 height 26
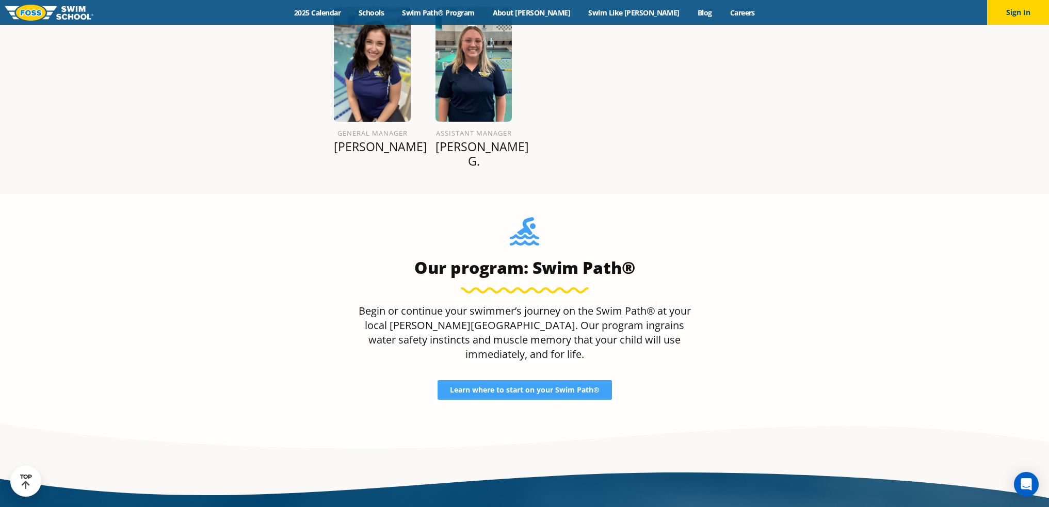
scroll to position [1341, 0]
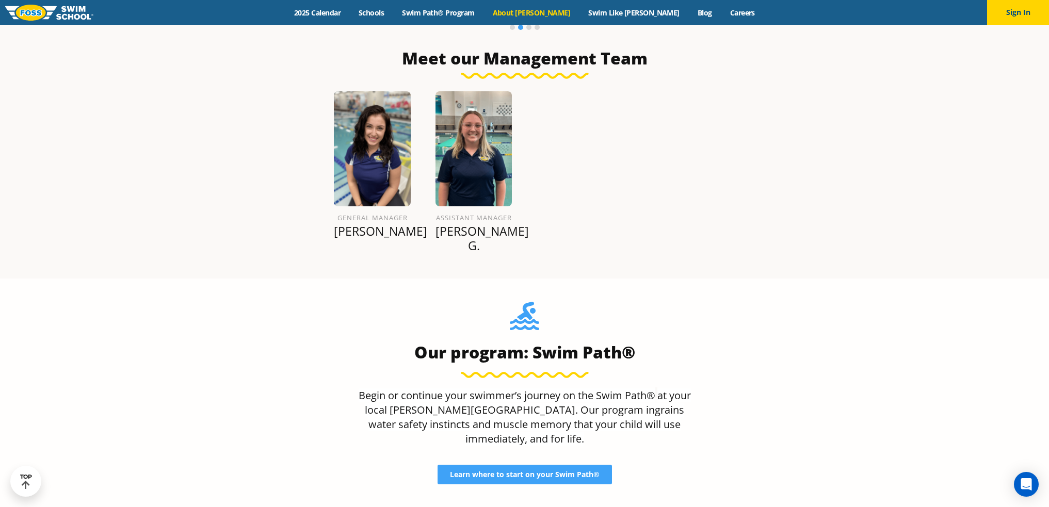
click at [559, 14] on link "About [PERSON_NAME]" at bounding box center [531, 13] width 96 height 10
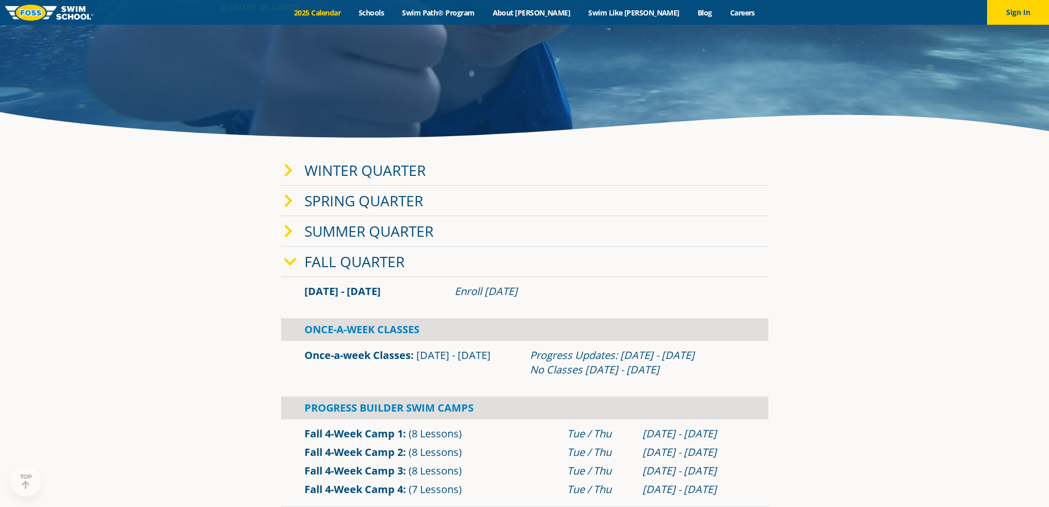
scroll to position [206, 0]
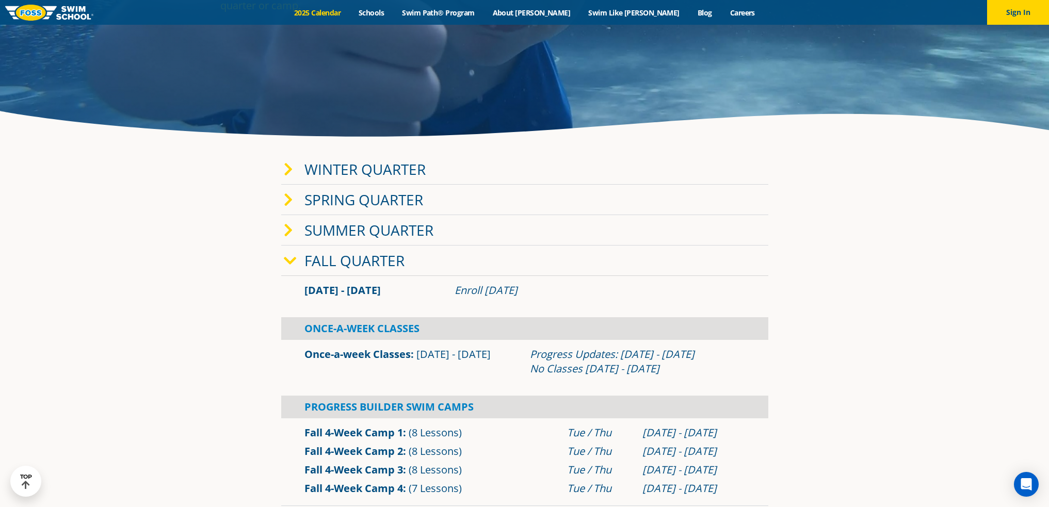
click at [288, 260] on icon at bounding box center [290, 261] width 13 height 14
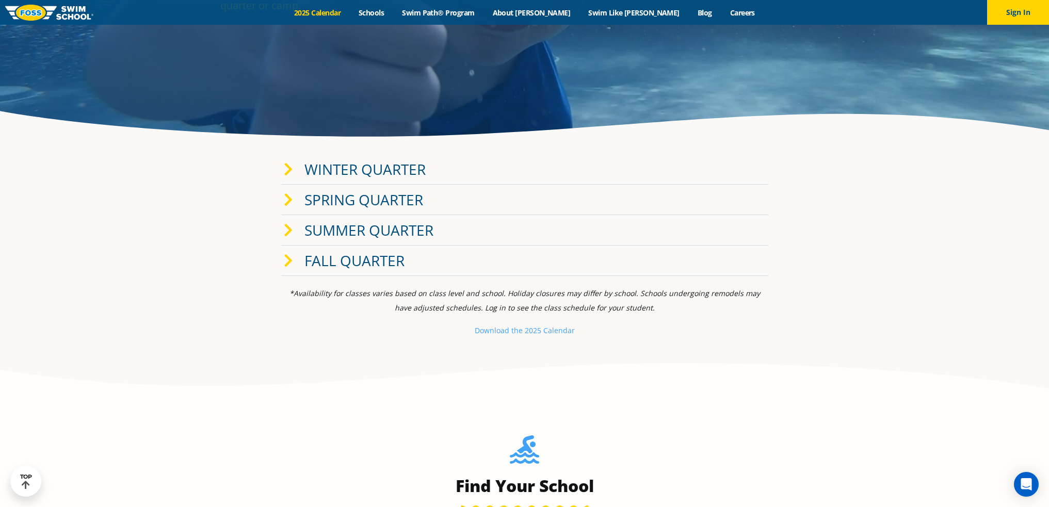
click at [288, 260] on icon at bounding box center [288, 261] width 9 height 14
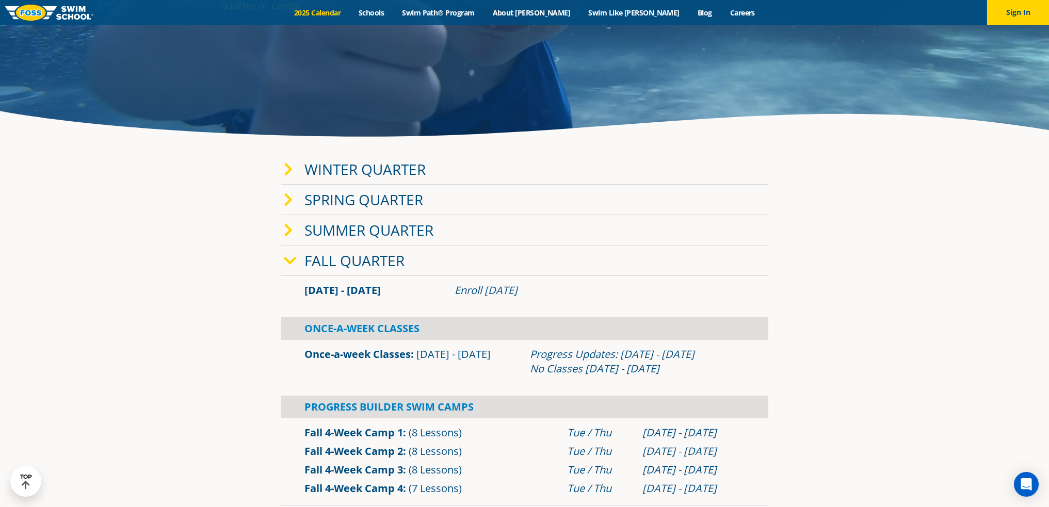
click at [288, 260] on icon at bounding box center [290, 261] width 13 height 14
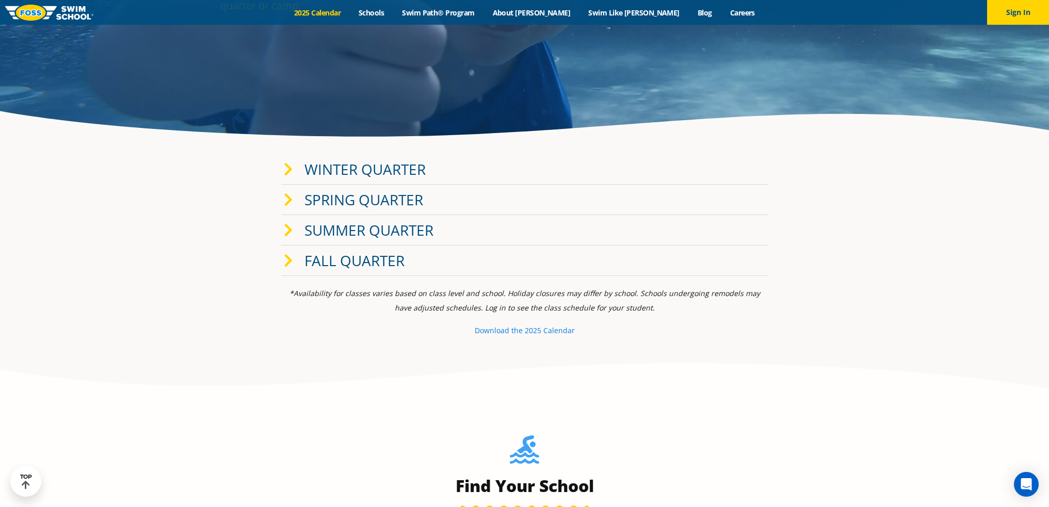
click at [519, 332] on small "e 2025 Calendar" at bounding box center [546, 330] width 56 height 10
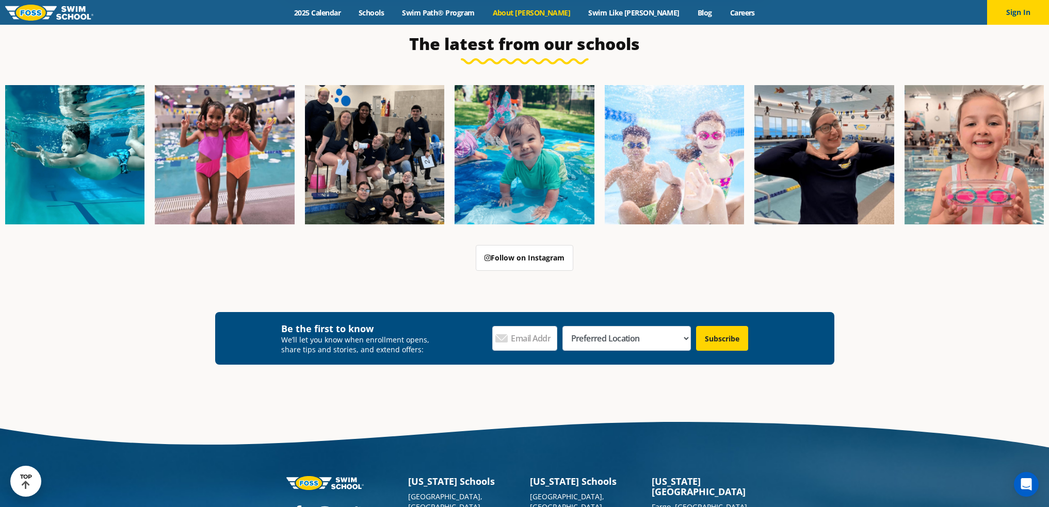
scroll to position [2593, 0]
